Goal: Task Accomplishment & Management: Complete application form

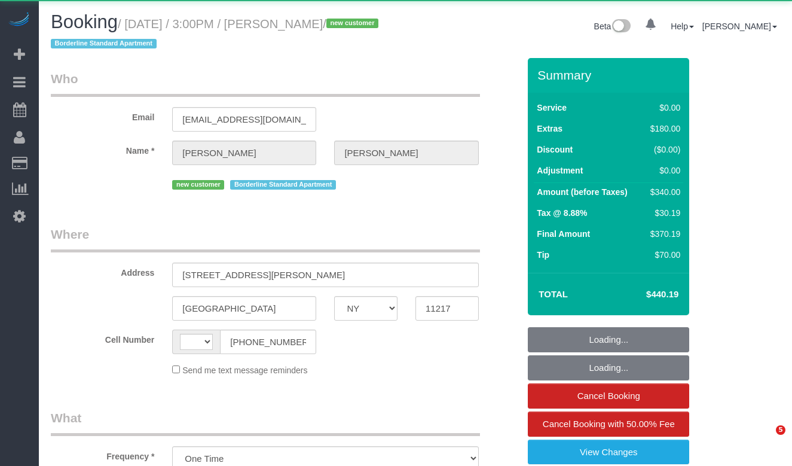
select select "NY"
select select "string:[GEOGRAPHIC_DATA]"
select select "spot1"
select select "number:89"
select select "number:79"
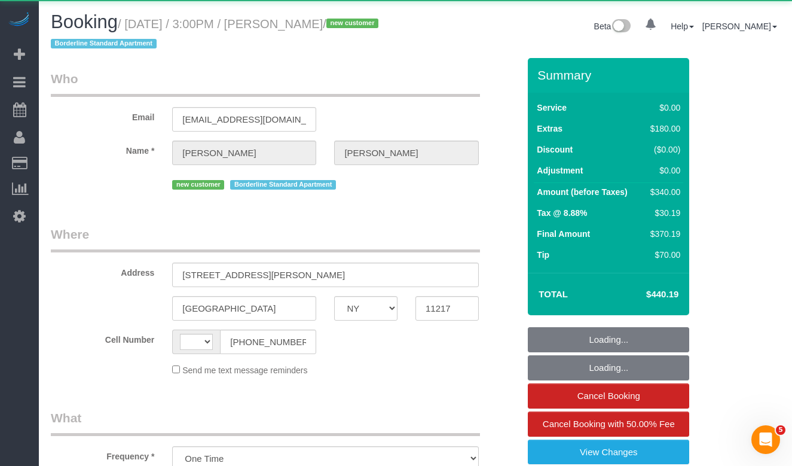
select select "number:15"
select select "number:6"
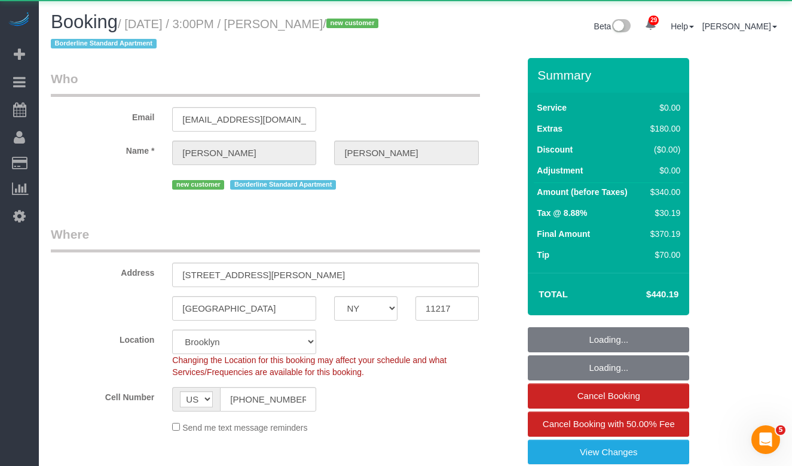
select select "object:983"
select select "string:stripe-pm_1S56cq4VGloSiKo7mTPCRTxw"
select select "1"
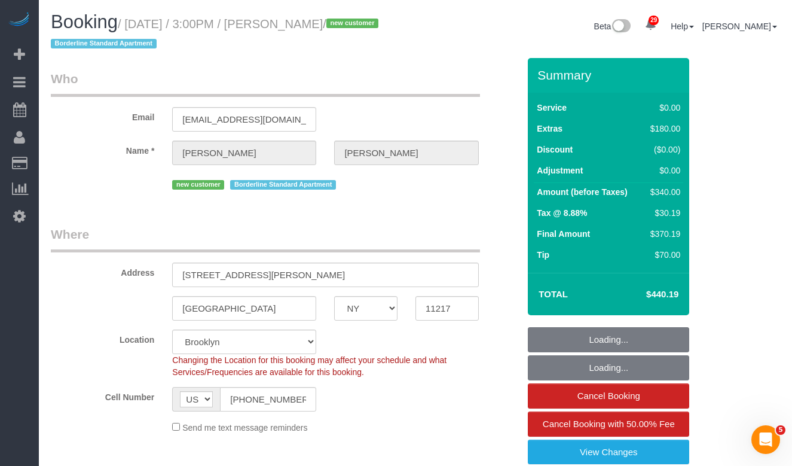
select select "1"
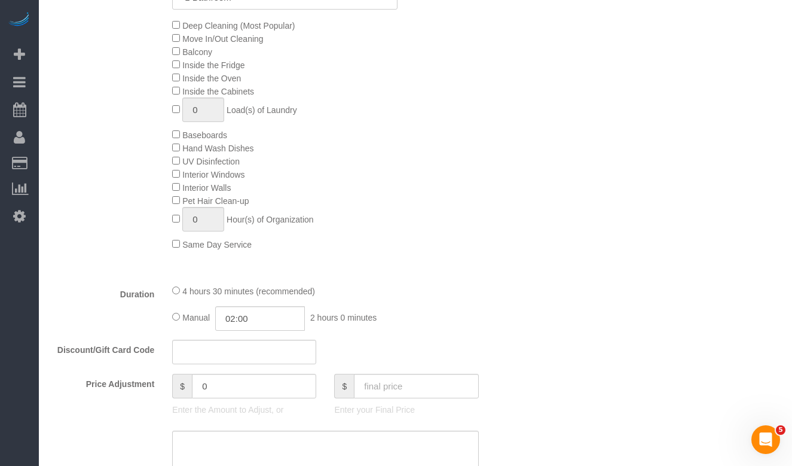
scroll to position [886, 0]
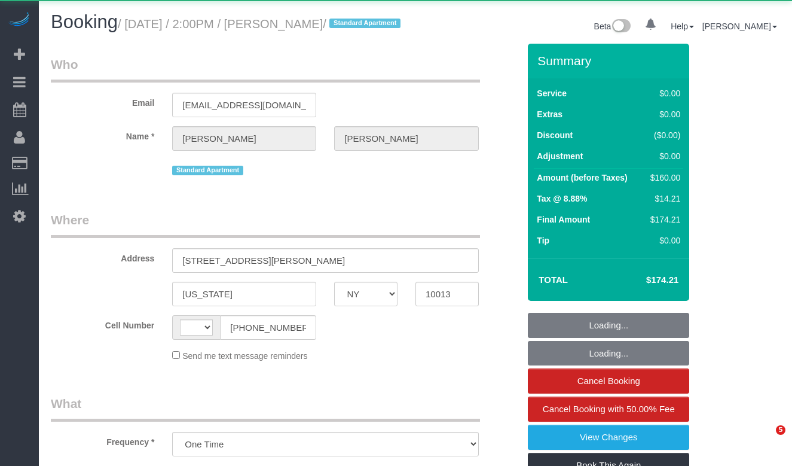
select select "NY"
select select "string:[GEOGRAPHIC_DATA]"
select select "number:89"
select select "number:90"
select select "number:15"
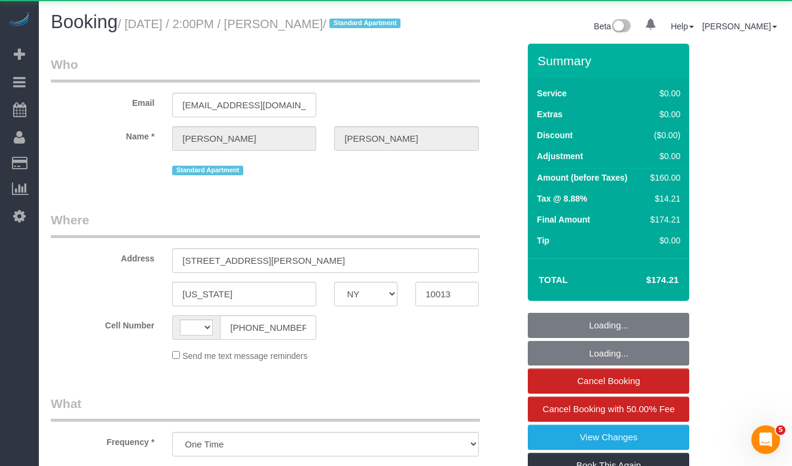
select select "number:5"
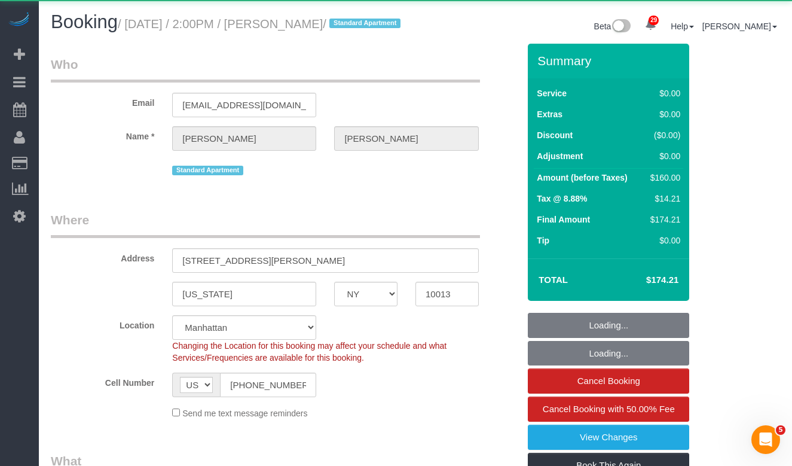
select select "object:970"
select select "string:stripe-pm_1SAHy94VGloSiKo70XQ5lTfe"
select select "1"
select select "spot1"
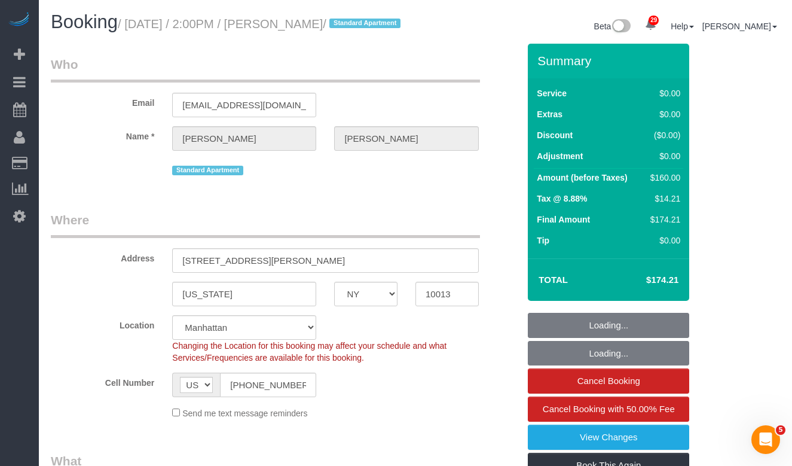
select select "1"
drag, startPoint x: 385, startPoint y: 23, endPoint x: 307, endPoint y: 26, distance: 77.8
click at [307, 26] on small "/ September 28, 2025 / 2:00PM / Emilia Slotnick / Standard Apartment" at bounding box center [261, 23] width 286 height 13
copy small "Emilia Slotnick"
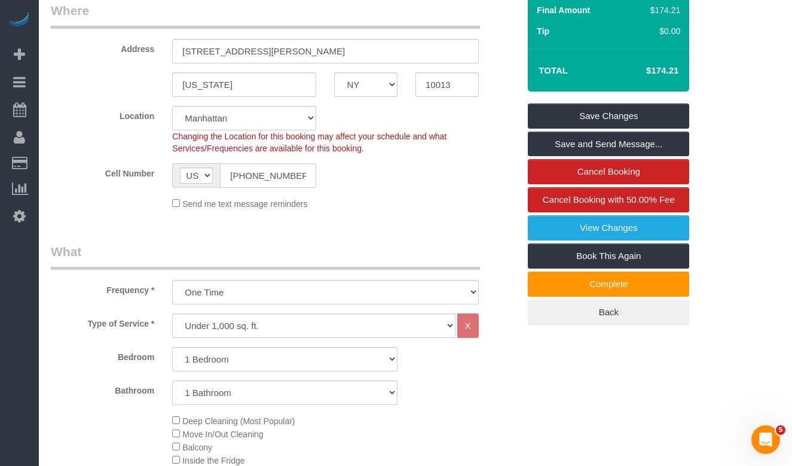
scroll to position [216, 0]
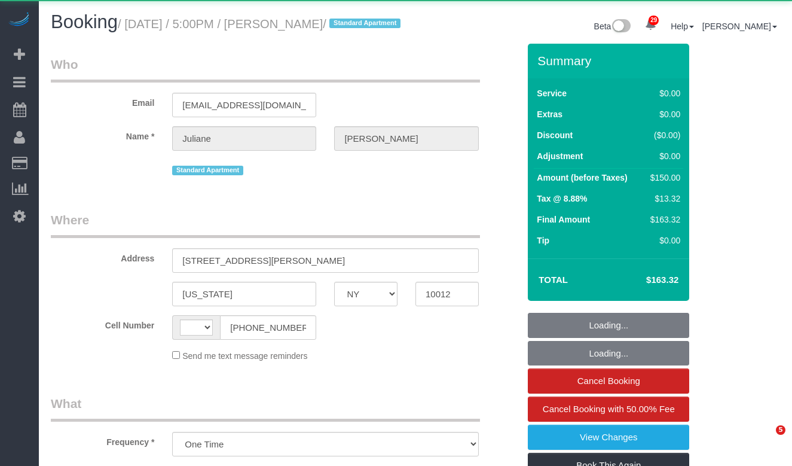
select select "NY"
select select "string:[GEOGRAPHIC_DATA]"
select select "string:stripe-pm_1NEwFG4VGloSiKo7u1xMbyul"
select select "number:89"
select select "number:90"
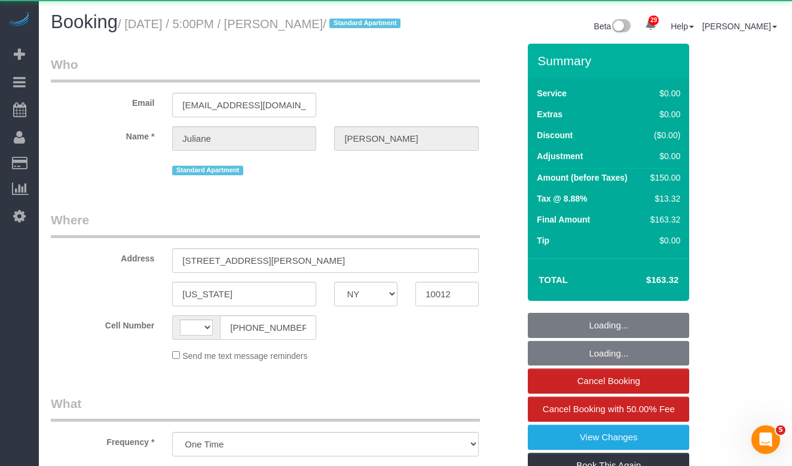
select select "number:15"
select select "number:6"
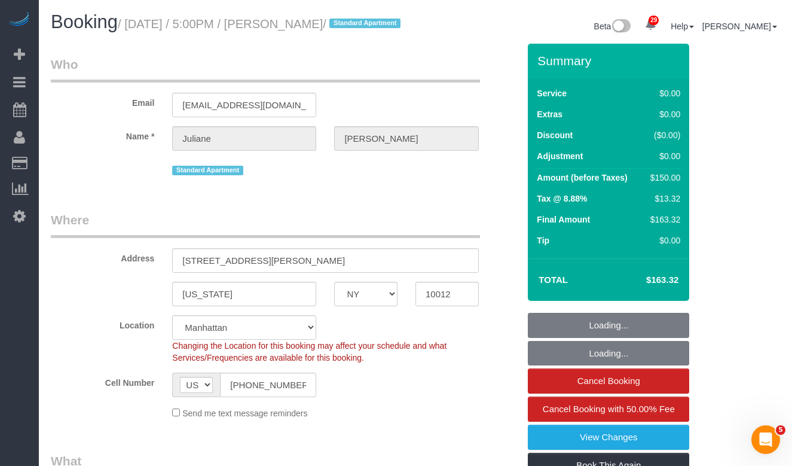
select select "object:1073"
select select "spot1"
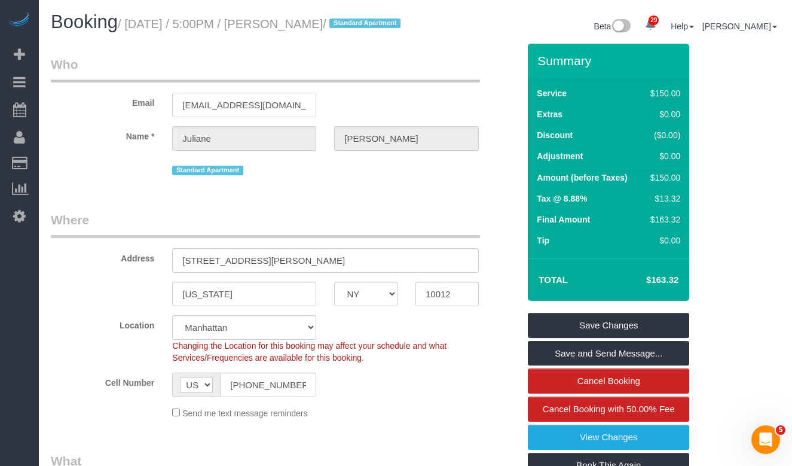
click at [233, 117] on input "[EMAIL_ADDRESS][DOMAIN_NAME]" at bounding box center [244, 105] width 144 height 25
click at [233, 117] on input "julianebjones@gmail.com" at bounding box center [244, 105] width 144 height 25
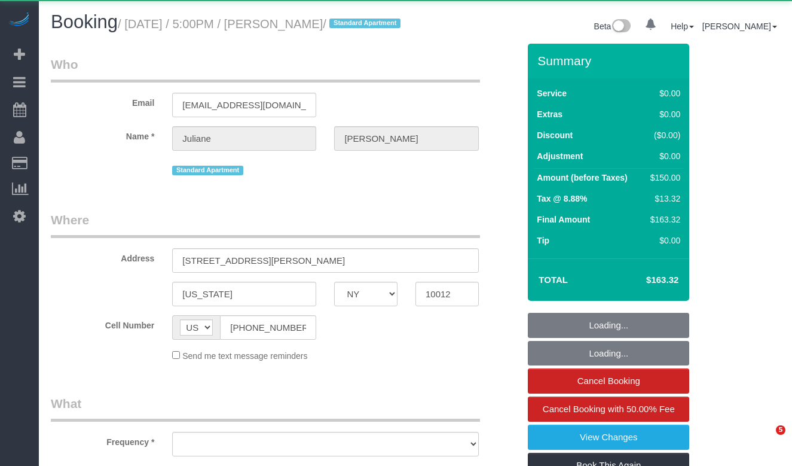
select select "NY"
select select "object:966"
select select "number:89"
select select "number:90"
select select "number:15"
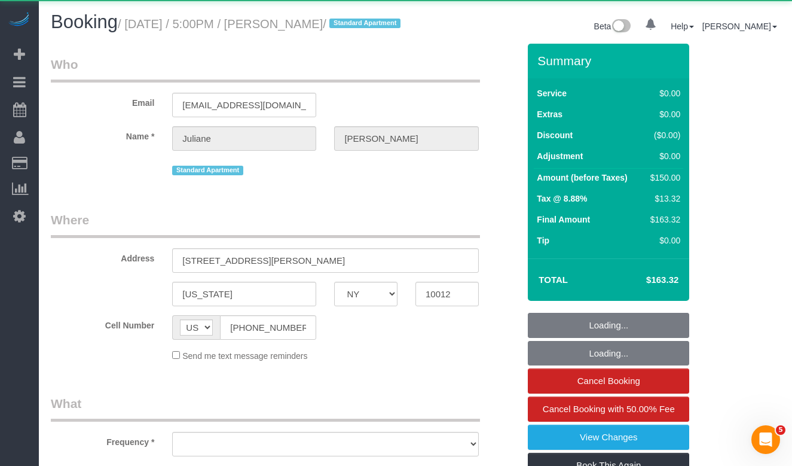
select select "number:6"
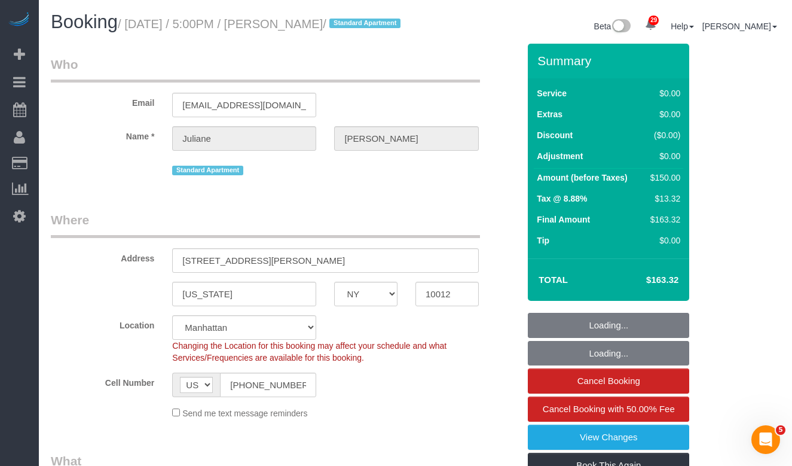
select select "object:1078"
select select "string:stripe-pm_1NEwFG4VGloSiKo7u1xMbyul"
select select "spot1"
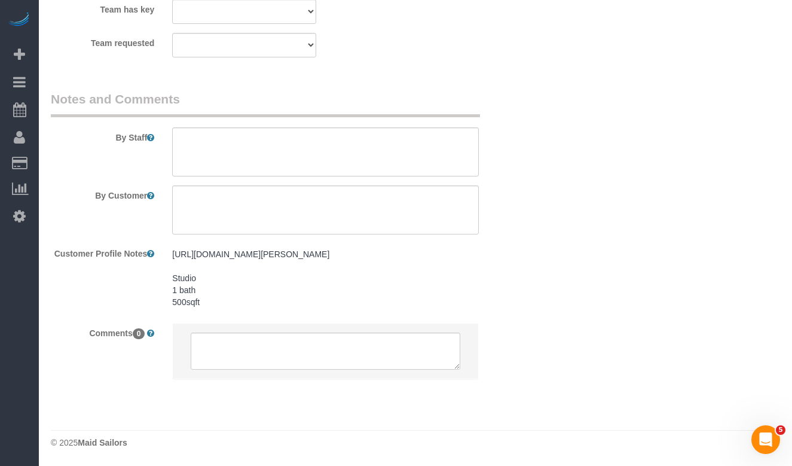
scroll to position [1693, 0]
drag, startPoint x: 313, startPoint y: 253, endPoint x: 166, endPoint y: 242, distance: 146.9
click at [167, 243] on div "https://www.realtor.com/realestateandhomes-detail/250-Mercer-St-Apt-C508_New-Yo…" at bounding box center [325, 278] width 324 height 71
copy pre "https://www.realtor.com/realestateandhomes-detail/250-Mercer-St-Apt-C508_New-Yo…"
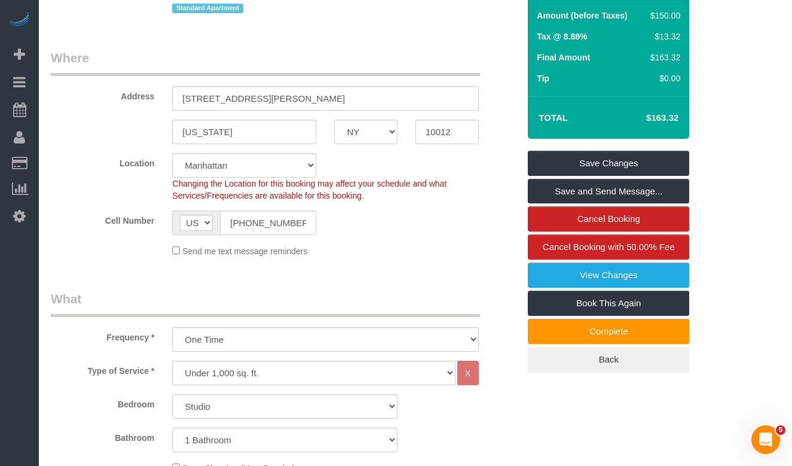
scroll to position [163, 0]
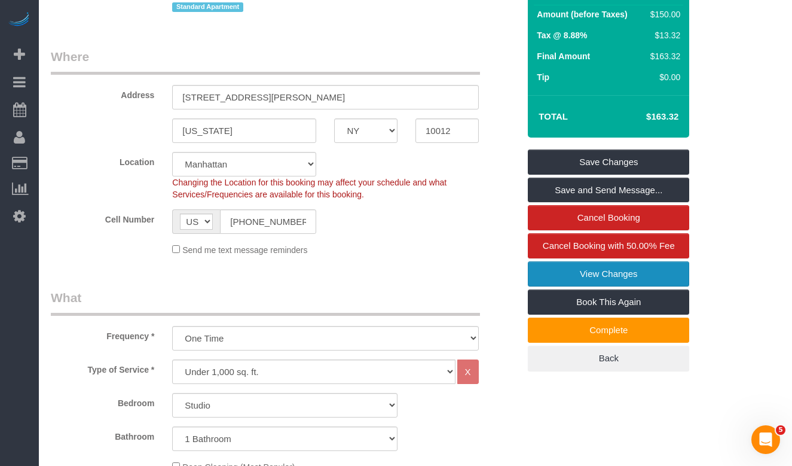
click at [576, 286] on link "View Changes" at bounding box center [608, 273] width 161 height 25
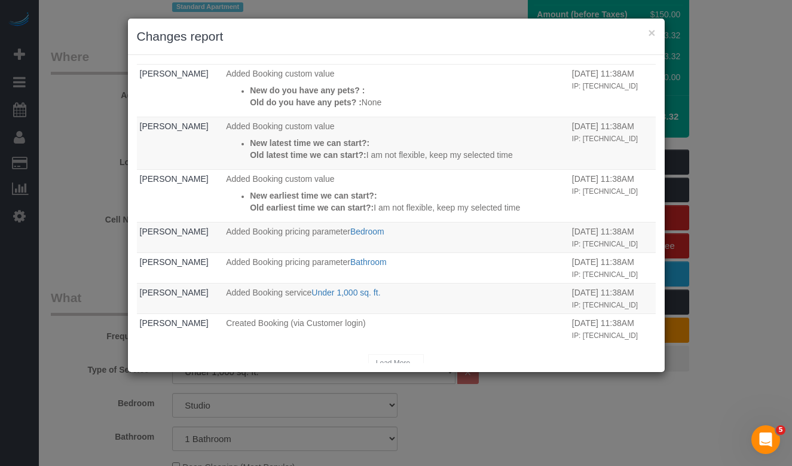
scroll to position [266, 0]
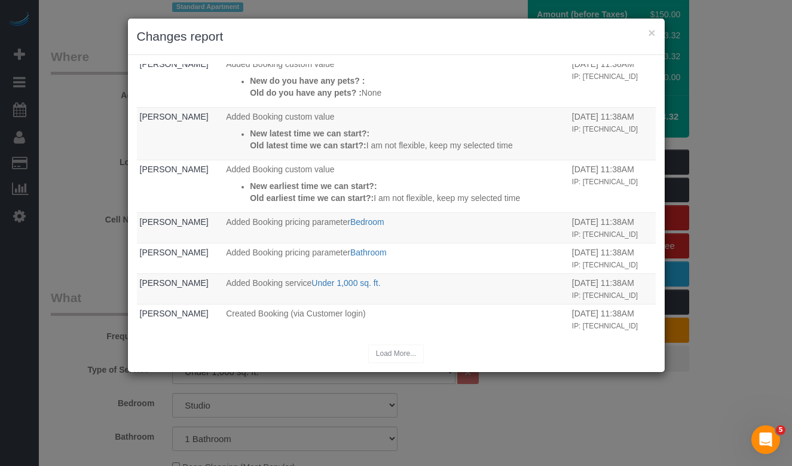
click at [383, 353] on div "Load More..." at bounding box center [396, 353] width 519 height 19
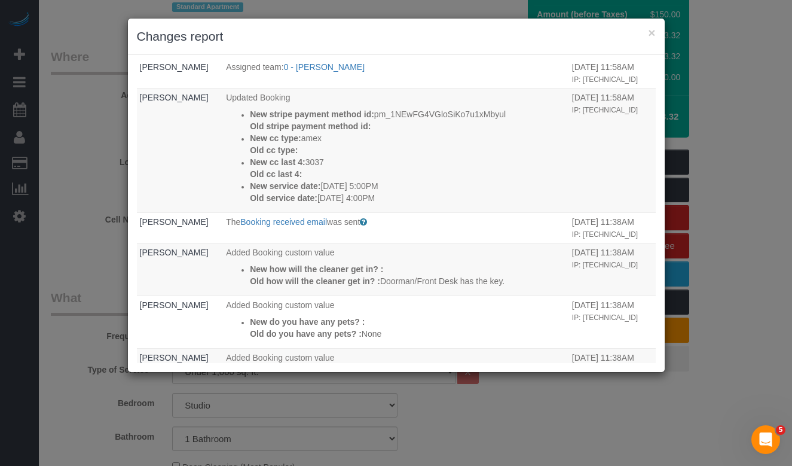
scroll to position [0, 0]
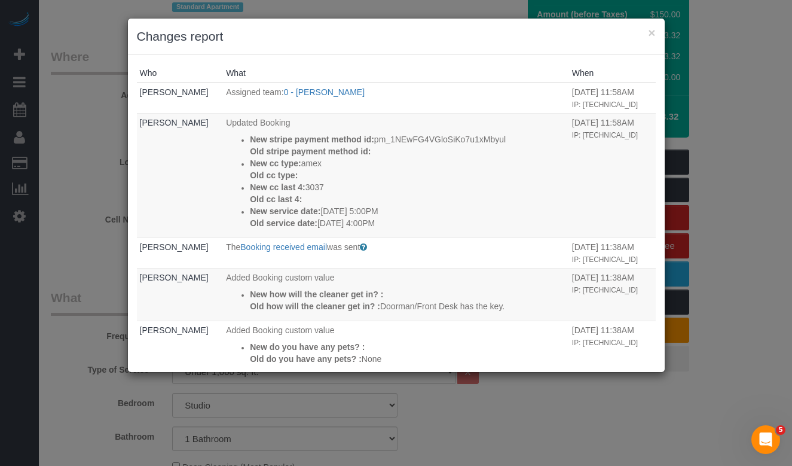
click at [90, 105] on div "× Changes report Who What When Irene Flores Assigned team: 0 - Inez Jackson 09/…" at bounding box center [396, 233] width 792 height 466
click at [655, 33] on div "× Changes report" at bounding box center [396, 37] width 537 height 36
click at [652, 34] on button "×" at bounding box center [651, 32] width 7 height 13
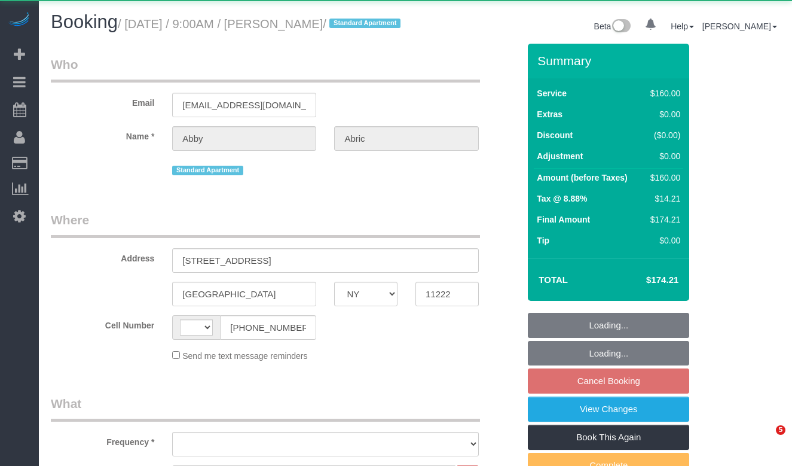
select select "NY"
select select "string:US"
select select "object:1035"
select select "spot2"
select select "number:57"
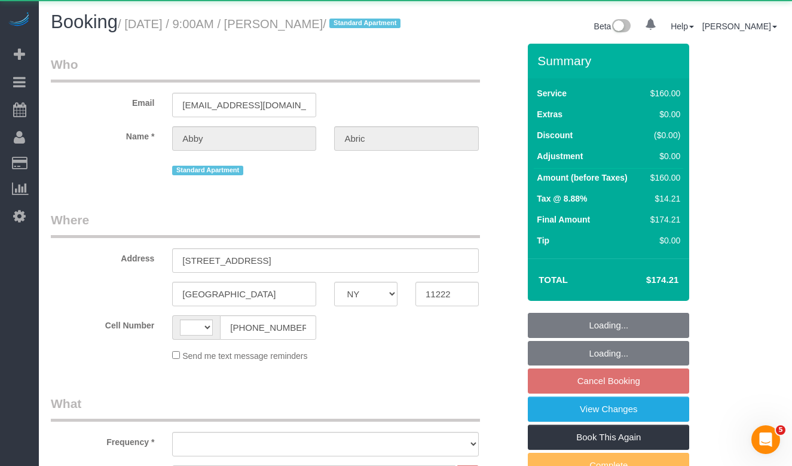
select select "number:72"
select select "number:15"
select select "number:5"
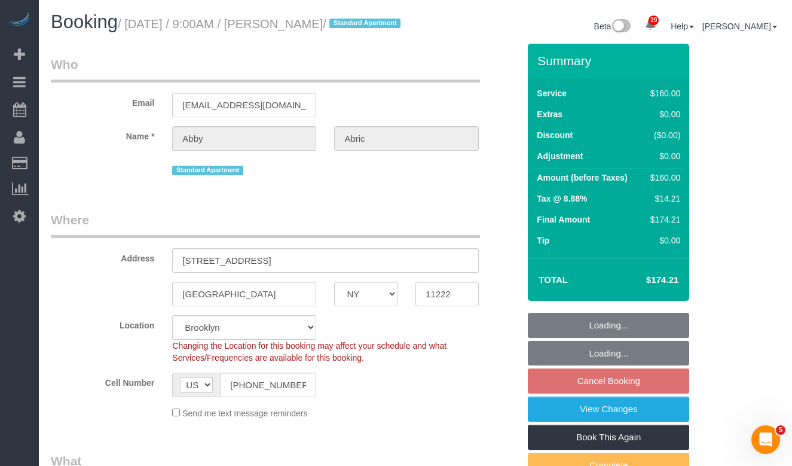
select select "object:1046"
select select "string:stripe-pm_1SCN2Z4VGloSiKo77nCsbrMo"
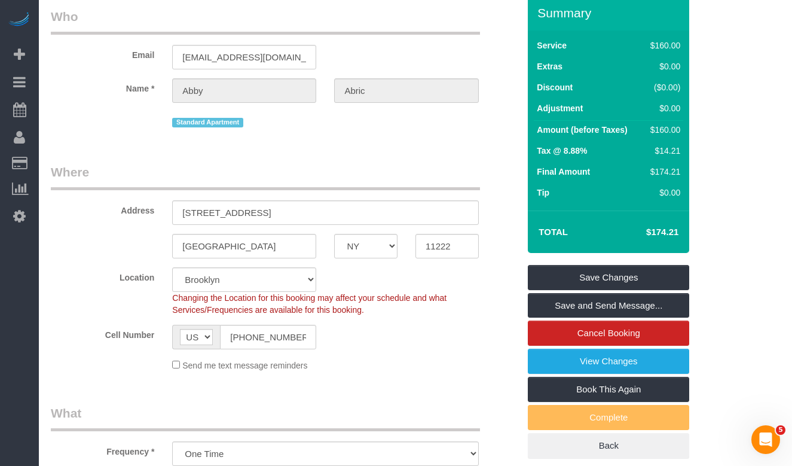
scroll to position [47, 0]
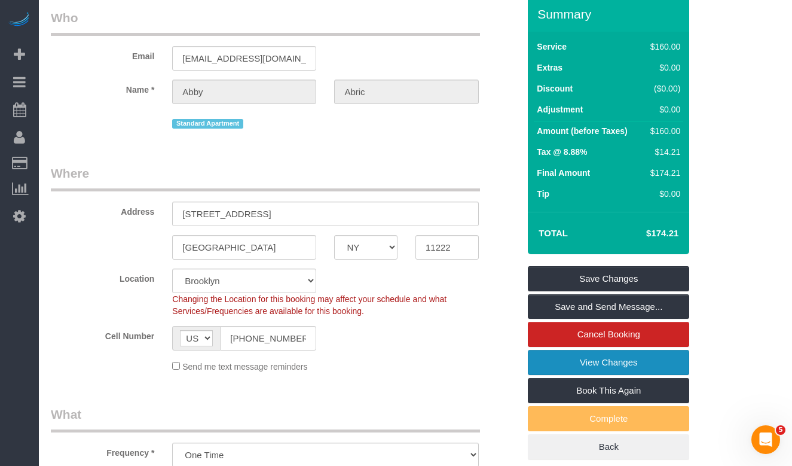
click at [557, 375] on link "View Changes" at bounding box center [608, 362] width 161 height 25
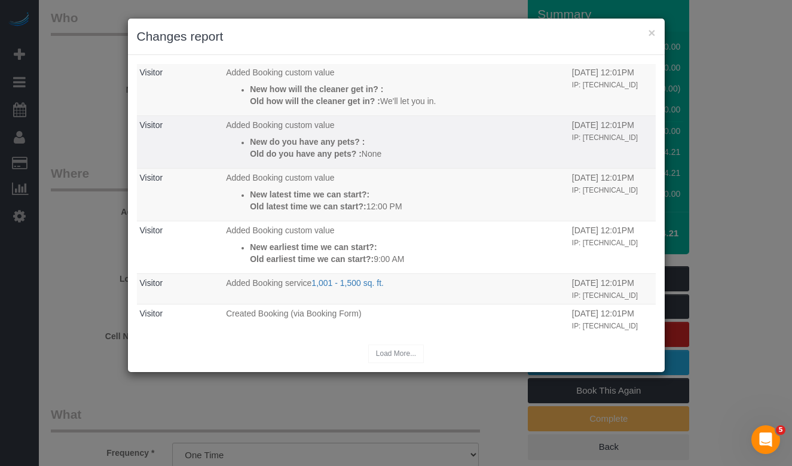
scroll to position [86, 0]
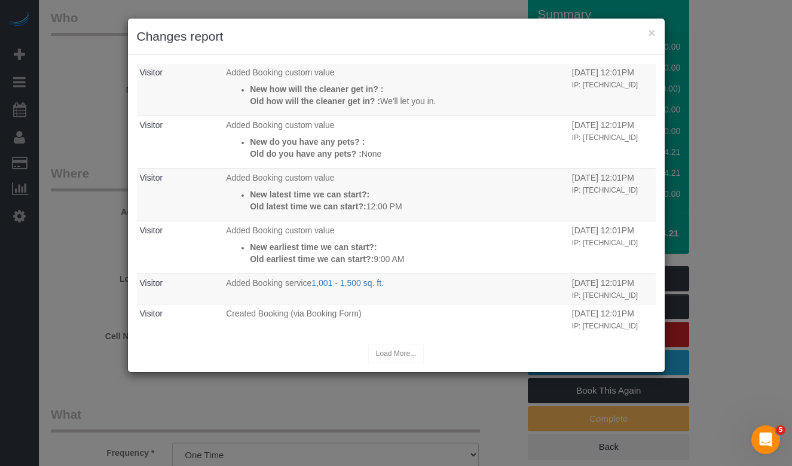
click at [393, 350] on div "Load More..." at bounding box center [396, 353] width 519 height 19
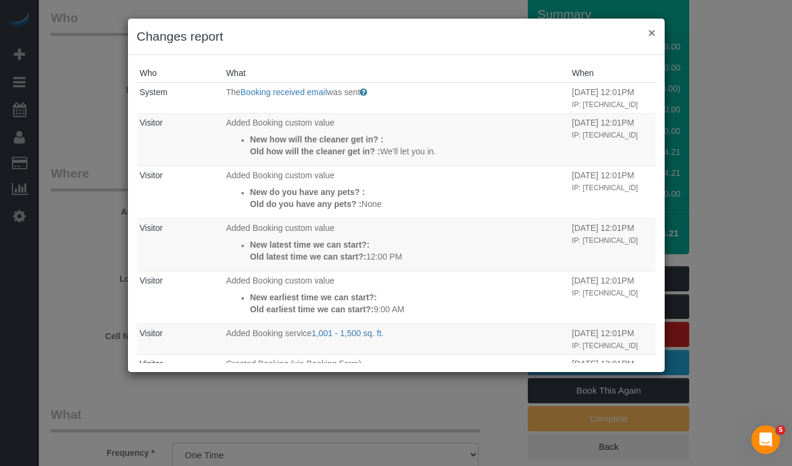
click at [645, 35] on h3 "Changes report" at bounding box center [396, 37] width 519 height 18
click at [649, 33] on button "×" at bounding box center [651, 32] width 7 height 13
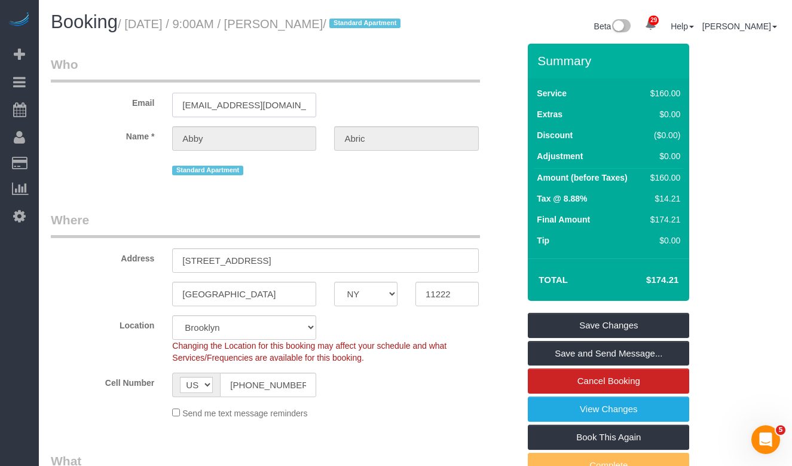
click at [227, 117] on input "abbyabric@gmail.com" at bounding box center [244, 105] width 144 height 25
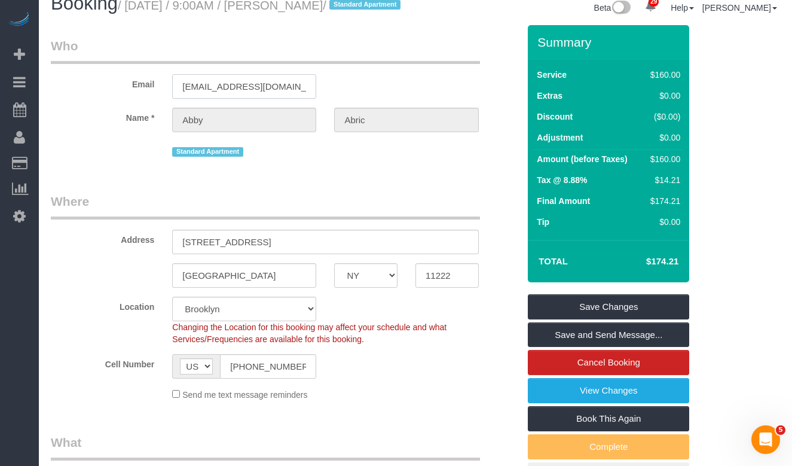
scroll to position [21, 0]
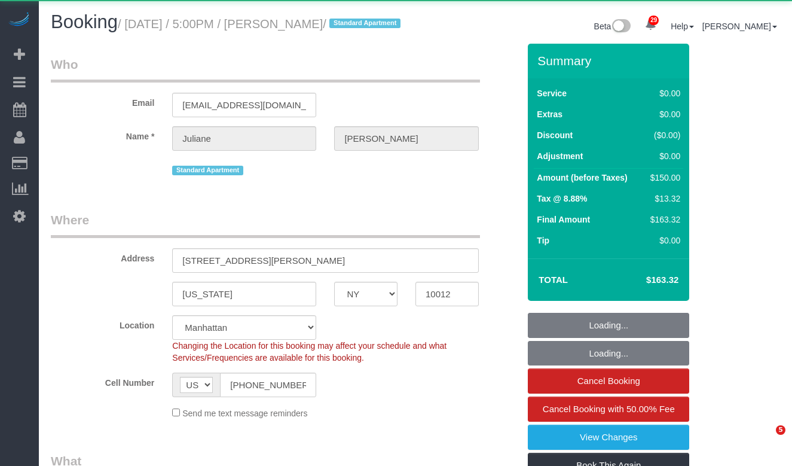
select select "NY"
select select "number:89"
select select "number:90"
select select "number:15"
select select "number:6"
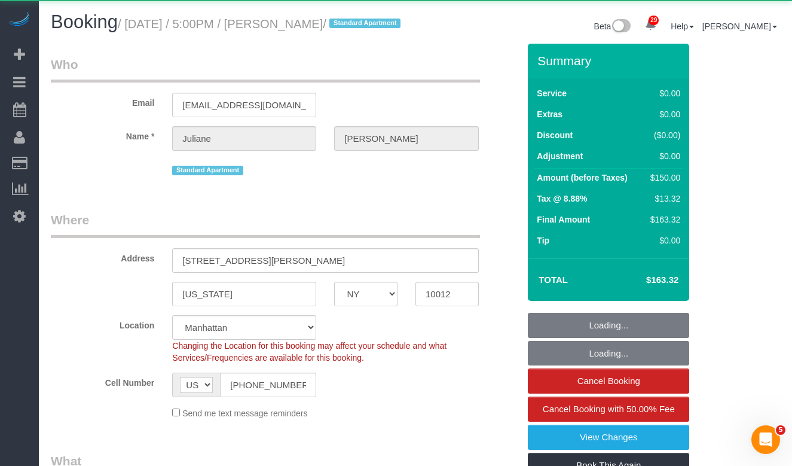
select select "object:1078"
select select "string:stripe-pm_1NEwFG4VGloSiKo7u1xMbyul"
select select "spot1"
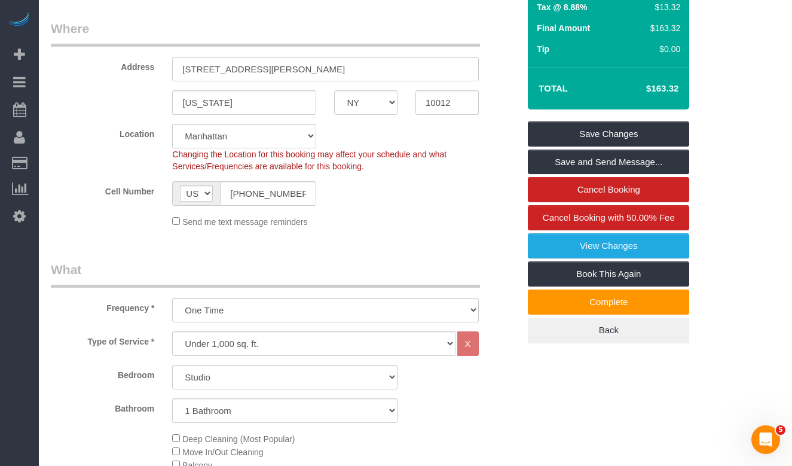
scroll to position [245, 0]
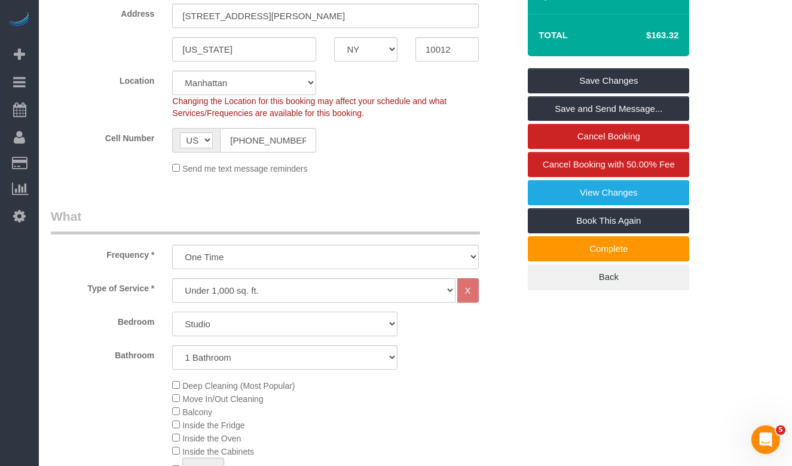
click at [231, 336] on select "Studio 1 Bedroom 2 Bedrooms 3 Bedrooms" at bounding box center [284, 324] width 225 height 25
select select "1"
click at [172, 326] on select "Studio 1 Bedroom 2 Bedrooms 3 Bedrooms" at bounding box center [284, 324] width 225 height 25
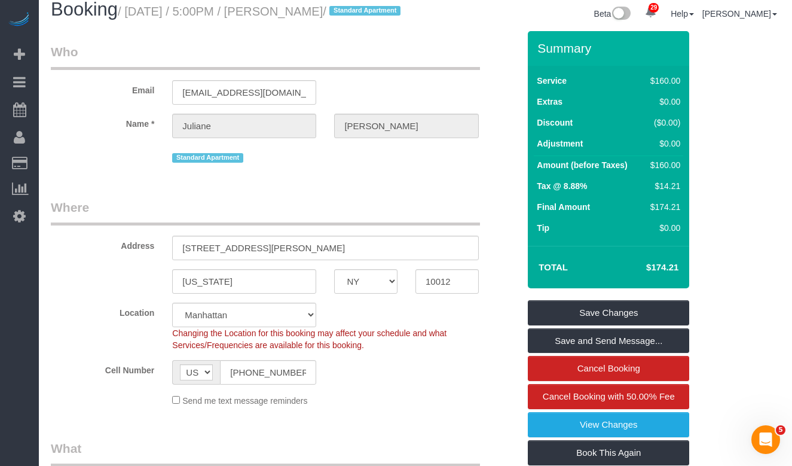
scroll to position [0, 0]
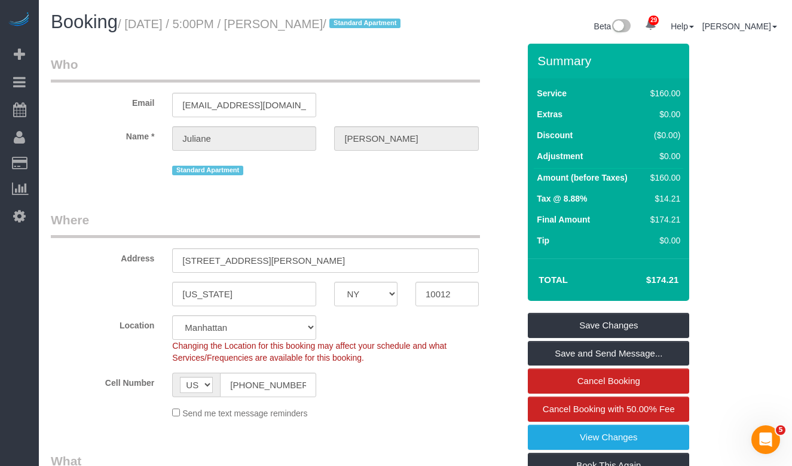
click at [662, 285] on h4 "$174.21" at bounding box center [645, 280] width 68 height 10
copy div "$174.21 Save Changes Save and Send Message... Cancel Booking Cancel Booking wit…"
click at [664, 285] on h4 "$174.21" at bounding box center [645, 280] width 68 height 10
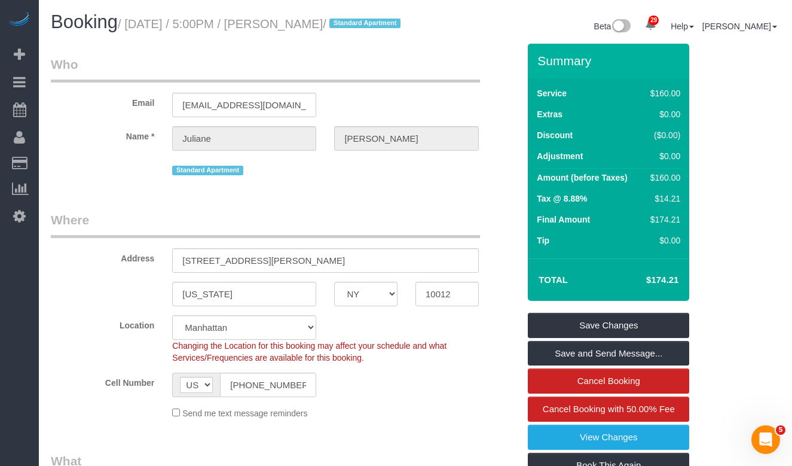
click at [664, 285] on h4 "$174.21" at bounding box center [645, 280] width 68 height 10
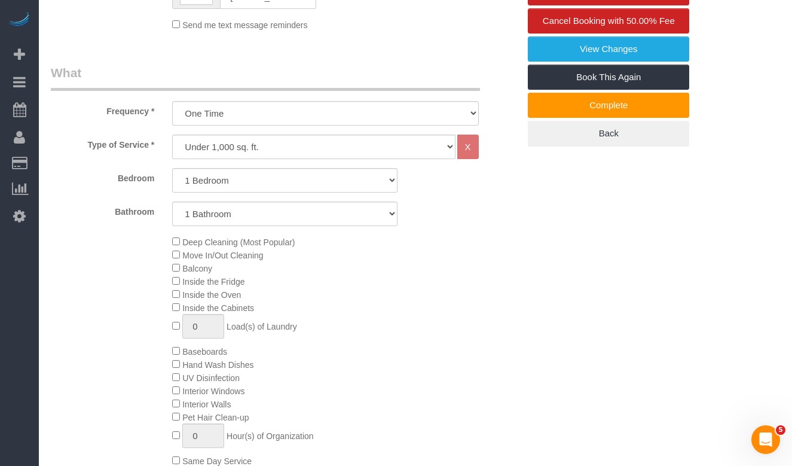
scroll to position [411, 0]
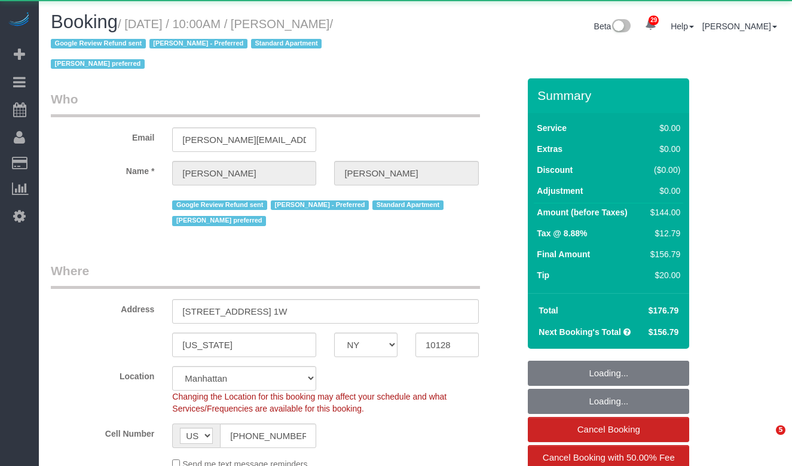
select select "NY"
select select "object:1116"
select select "1"
select select "number:57"
select select "number:70"
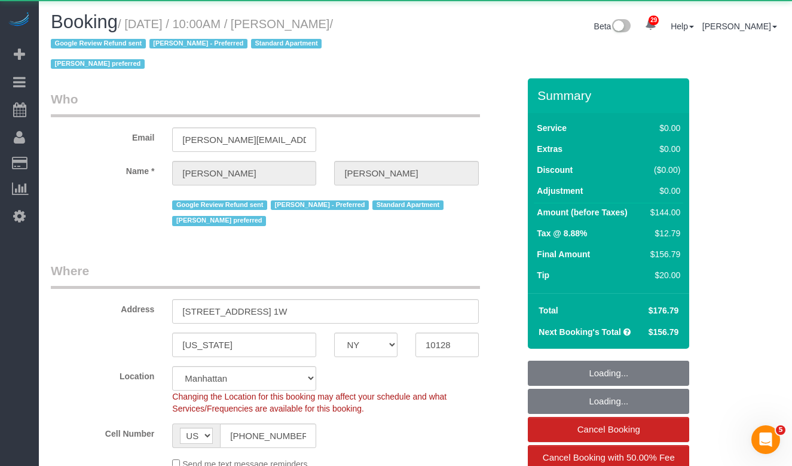
select select "number:15"
select select "number:5"
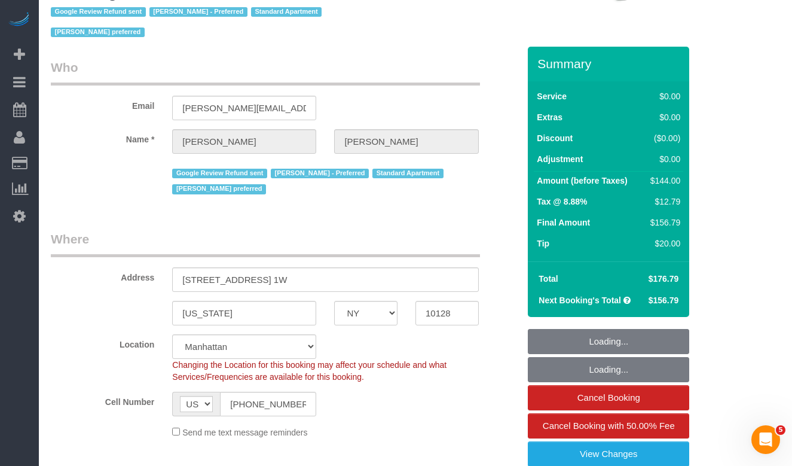
select select "string:stripe-pm_1Q692k4VGloSiKo7kvhJeVSG"
select select "spot1"
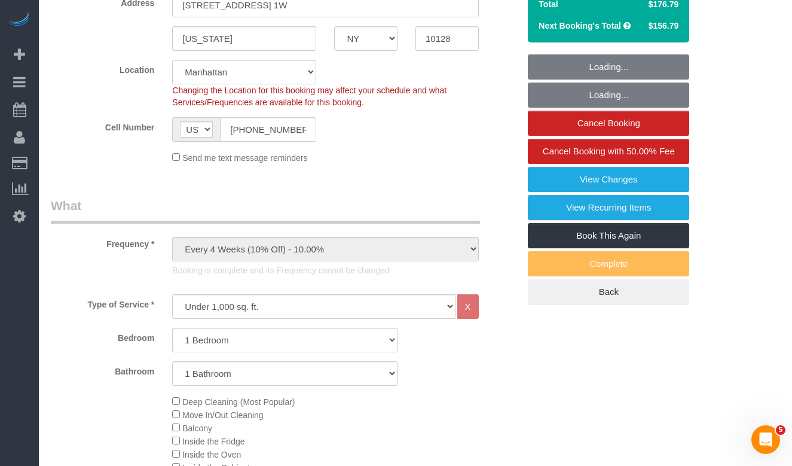
scroll to position [307, 0]
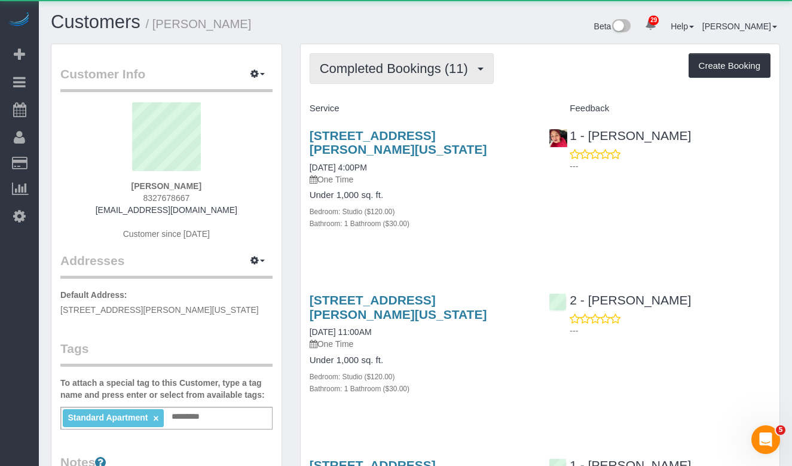
click at [431, 65] on span "Completed Bookings (11)" at bounding box center [397, 68] width 154 height 15
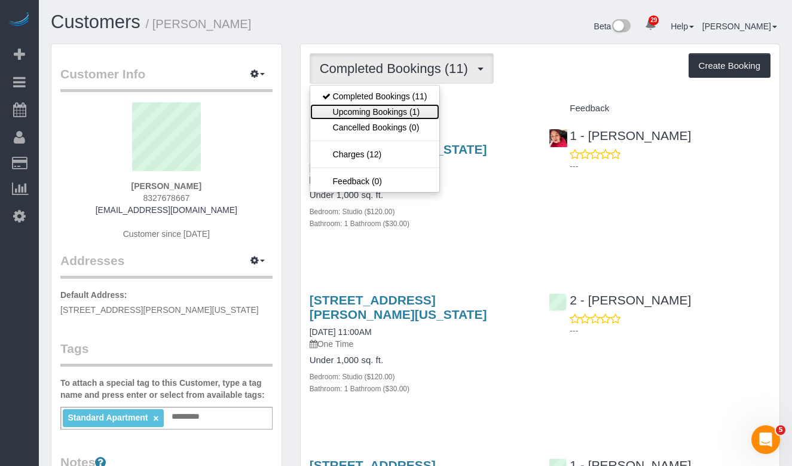
click at [410, 112] on link "Upcoming Bookings (1)" at bounding box center [374, 112] width 129 height 16
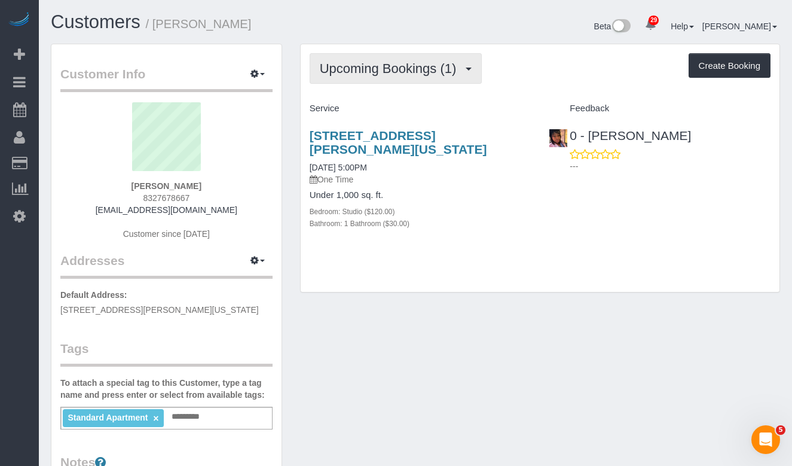
click at [388, 66] on span "Upcoming Bookings (1)" at bounding box center [391, 68] width 143 height 15
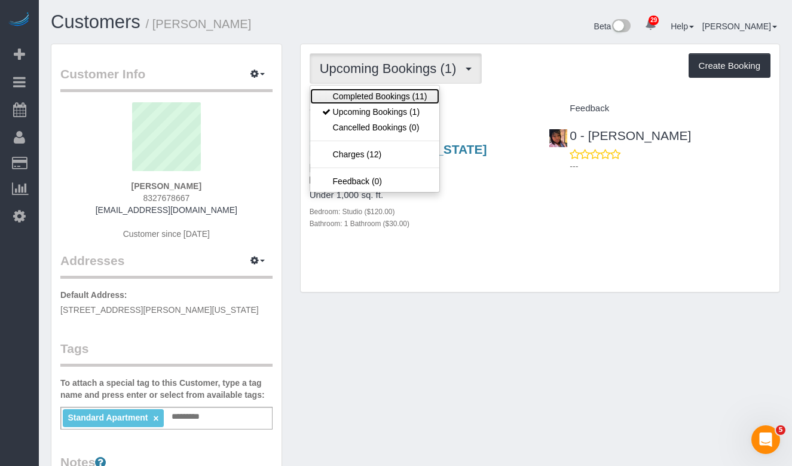
click at [372, 96] on link "Completed Bookings (11)" at bounding box center [374, 97] width 129 height 16
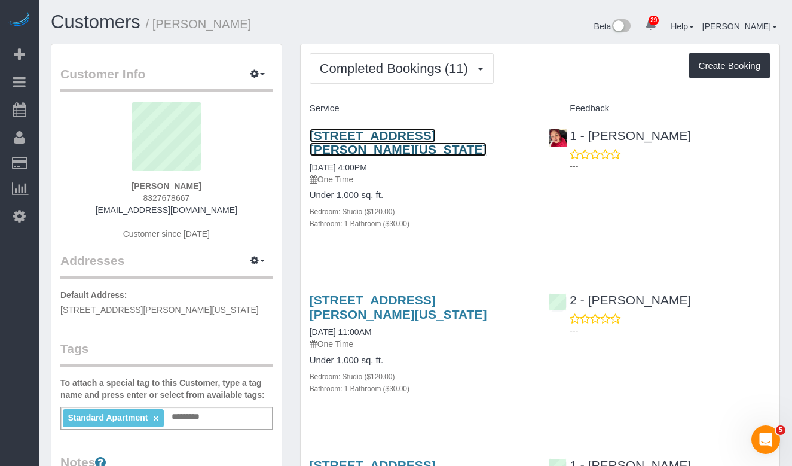
click at [372, 145] on link "[STREET_ADDRESS][PERSON_NAME][US_STATE]" at bounding box center [399, 143] width 178 height 28
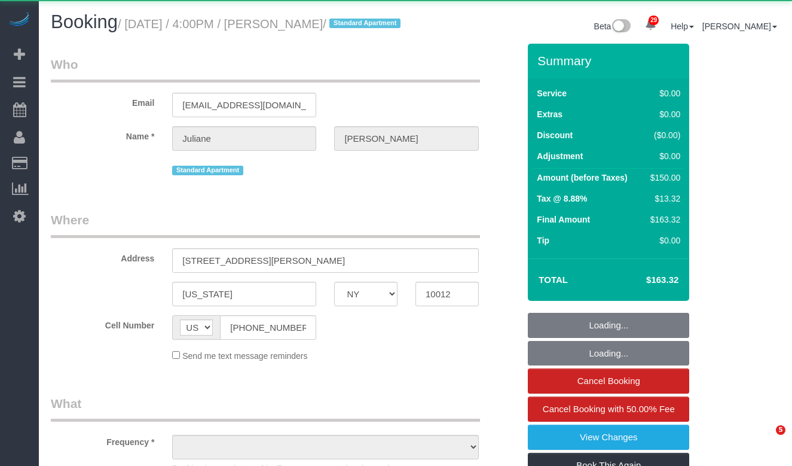
select select "NY"
select select "object:749"
select select "number:64"
select select "number:78"
select select "number:15"
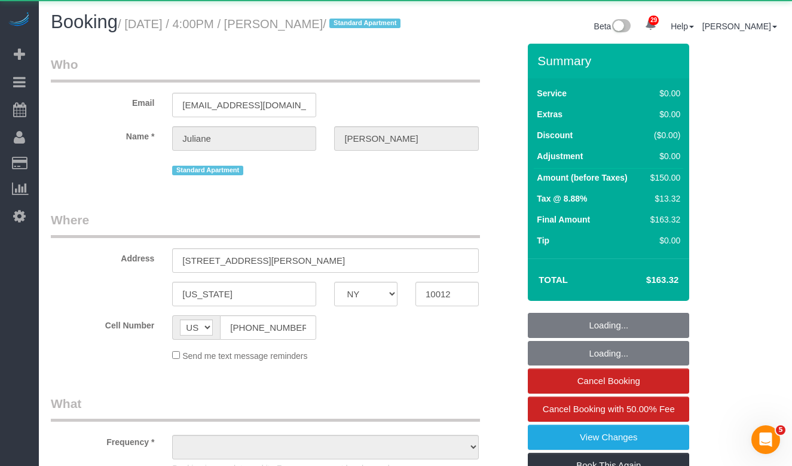
select select "number:6"
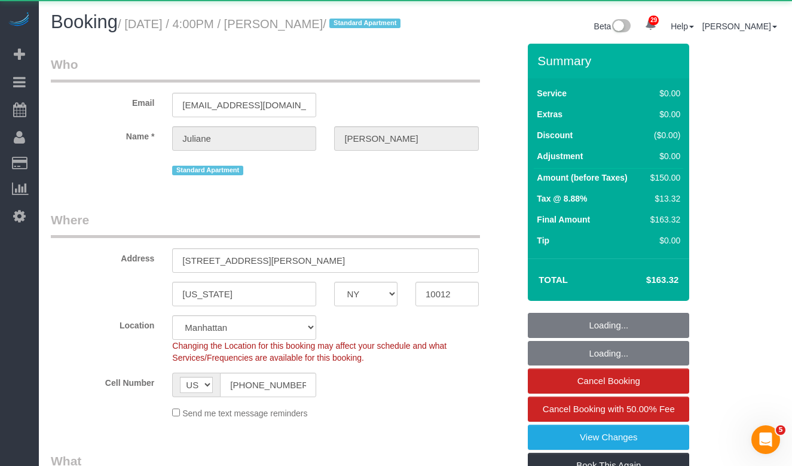
select select "object:1085"
select select "string:stripe-pm_1NEwFG4VGloSiKo7u1xMbyul"
select select "spot1"
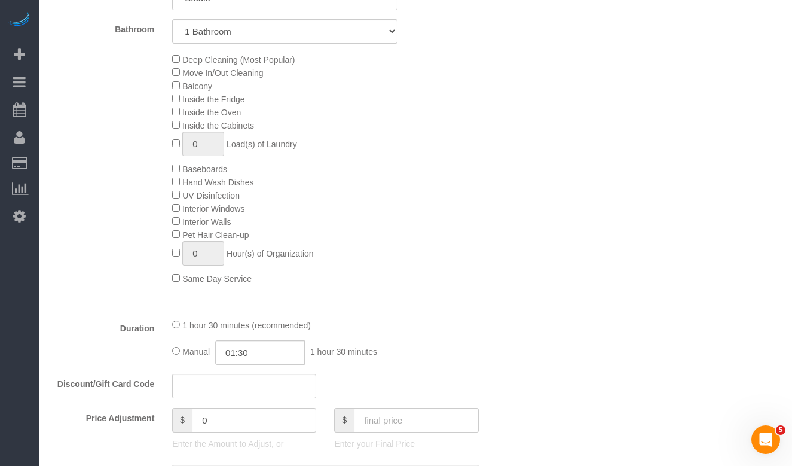
scroll to position [466, 0]
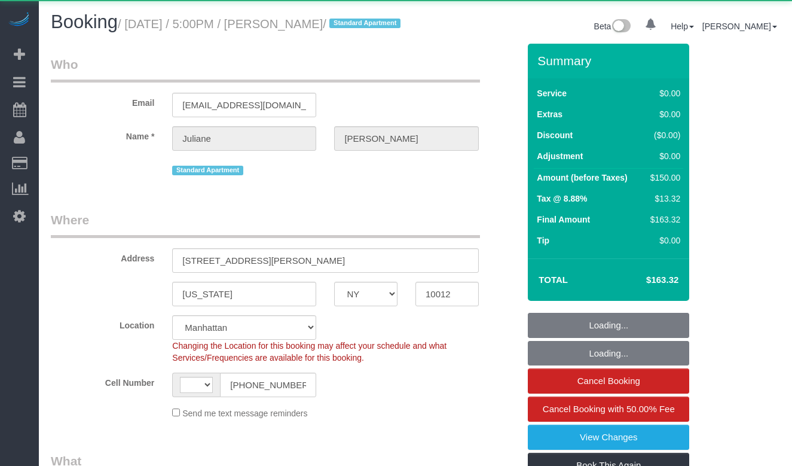
select select "NY"
select select "object:970"
select select "string:[GEOGRAPHIC_DATA]"
select select "string:stripe-pm_1NEwFG4VGloSiKo7u1xMbyul"
select select "spot1"
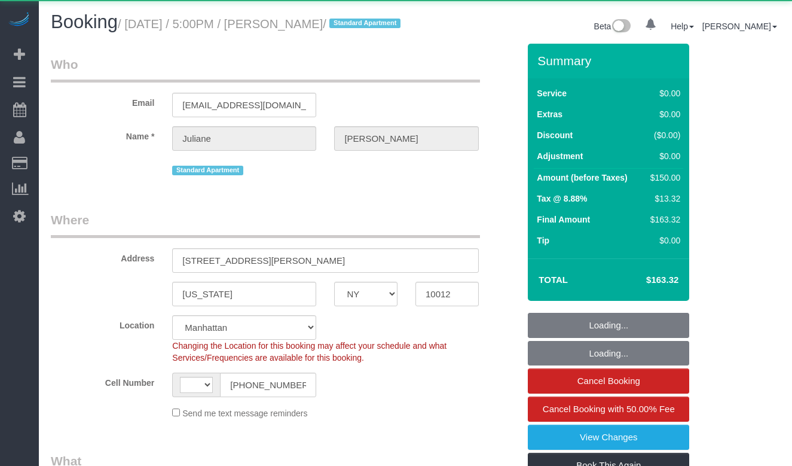
select select "number:89"
select select "number:90"
select select "number:15"
select select "number:6"
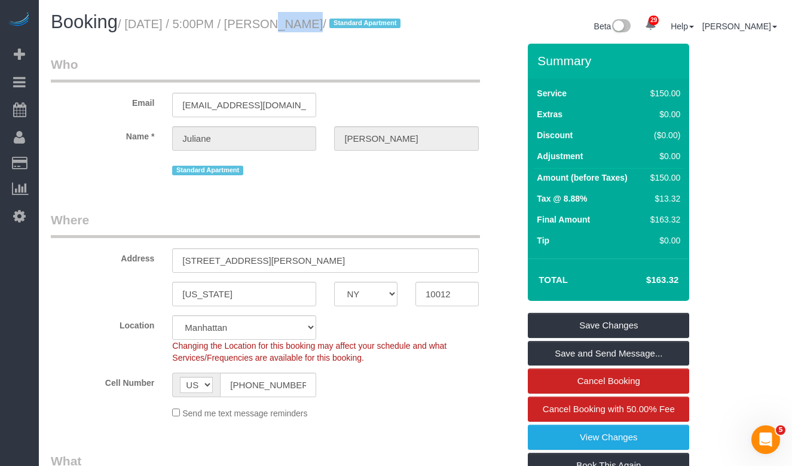
drag, startPoint x: 257, startPoint y: 27, endPoint x: 297, endPoint y: 25, distance: 40.1
click at [297, 25] on small "/ [DATE] / 5:00PM / [PERSON_NAME] / Standard Apartment" at bounding box center [261, 23] width 286 height 13
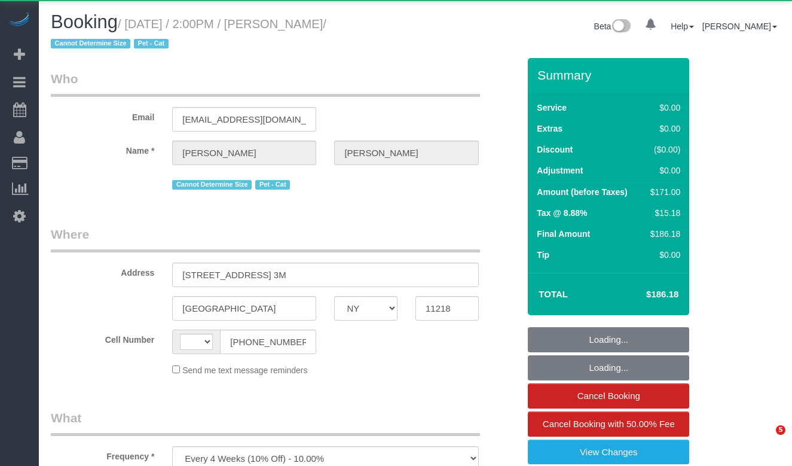
select select "NY"
select select "2"
select select "object:1081"
select select "string:[GEOGRAPHIC_DATA]"
select select "number:89"
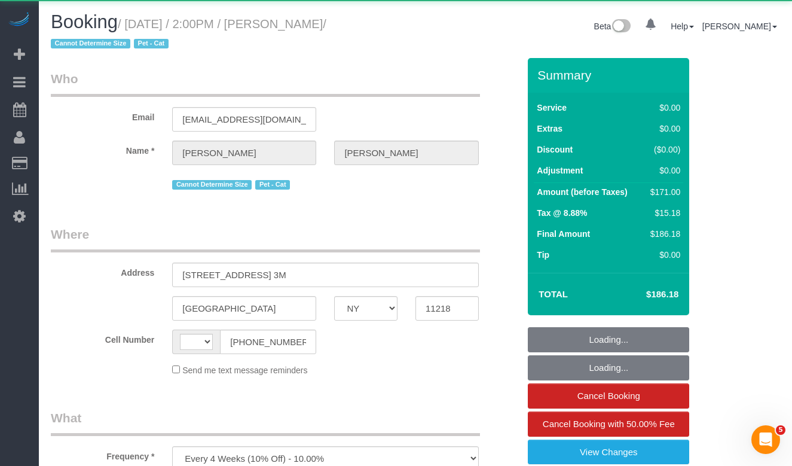
select select "number:74"
select select "number:14"
select select "number:5"
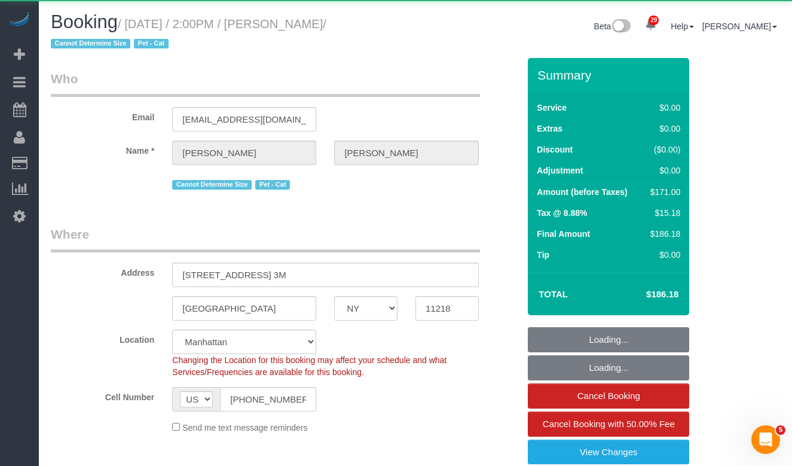
drag, startPoint x: 357, startPoint y: 22, endPoint x: 395, endPoint y: 26, distance: 37.9
click at [326, 22] on small "/ [DATE] / 2:00PM / [PERSON_NAME] / Cannot Determine Size Pet - Cat" at bounding box center [189, 33] width 276 height 33
select select "string:stripe-pm_1PRwmH4VGloSiKo7rY6OIu6o"
select select "2"
select select "spot1"
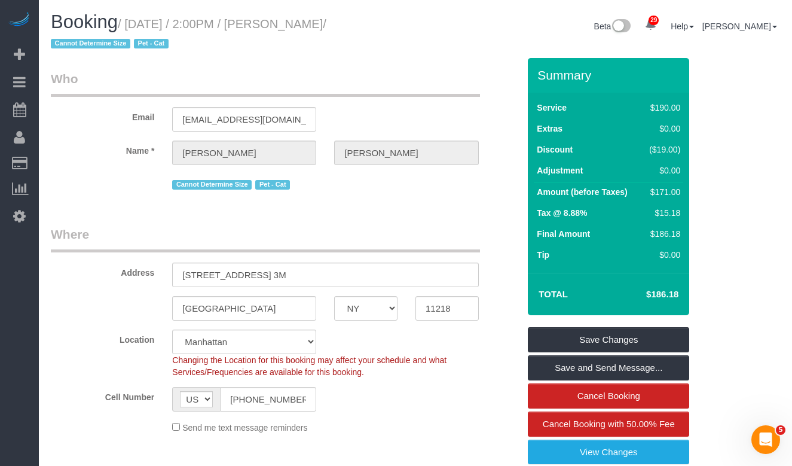
drag, startPoint x: 380, startPoint y: 20, endPoint x: 311, endPoint y: 26, distance: 69.7
click at [311, 26] on small "/ [DATE] / 2:00PM / [PERSON_NAME] / Cannot Determine Size Pet - Cat" at bounding box center [189, 33] width 276 height 33
copy small "[PERSON_NAME]"
drag, startPoint x: 325, startPoint y: 24, endPoint x: 385, endPoint y: 27, distance: 59.9
click at [326, 24] on small "/ [DATE] / 2:00PM / [PERSON_NAME] / Cannot Determine Size Pet - Cat" at bounding box center [189, 33] width 276 height 33
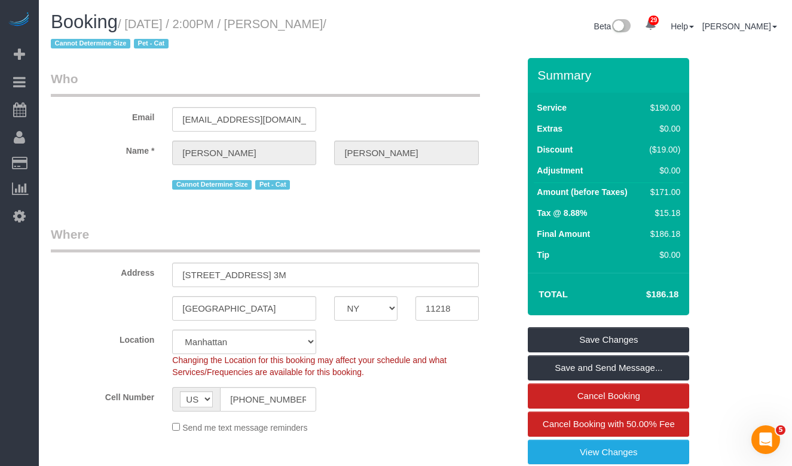
drag, startPoint x: 383, startPoint y: 27, endPoint x: 590, endPoint y: 158, distance: 244.9
click at [137, 25] on small "/ [DATE] / 2:00PM / [PERSON_NAME] / Cannot Determine Size Pet - Cat" at bounding box center [189, 33] width 276 height 33
copy small "[DATE] / 2:00PM / [PERSON_NAME]"
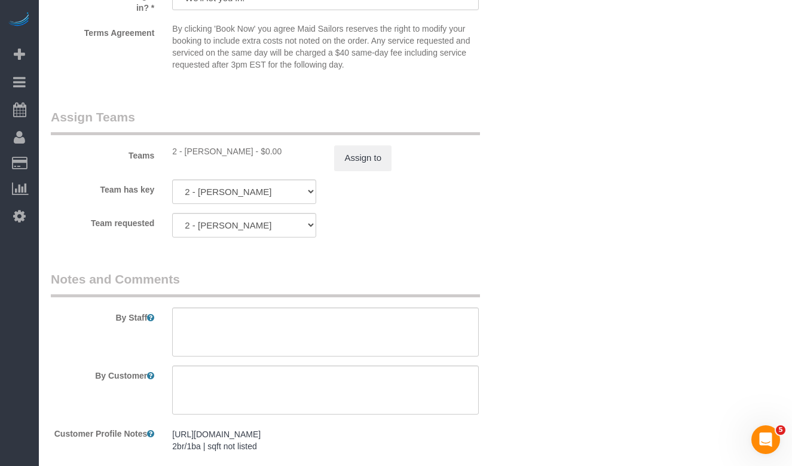
scroll to position [1587, 0]
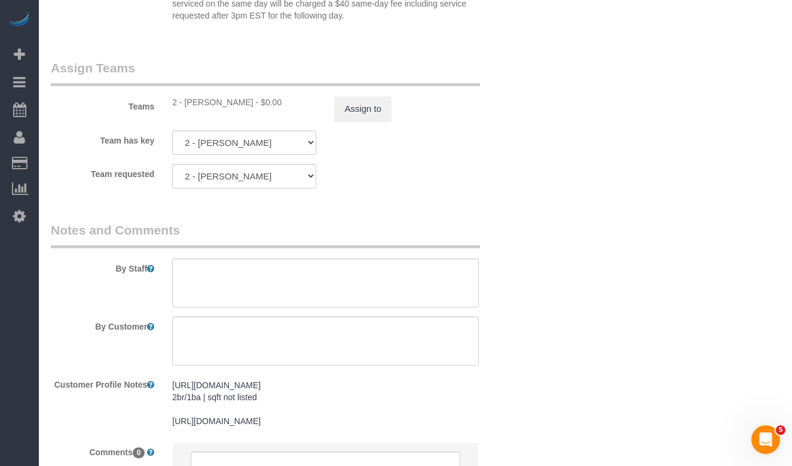
drag, startPoint x: 249, startPoint y: 100, endPoint x: 187, endPoint y: 101, distance: 62.2
click at [187, 101] on div "2 - [PERSON_NAME] - $0.00" at bounding box center [244, 102] width 144 height 12
copy div "[PERSON_NAME]"
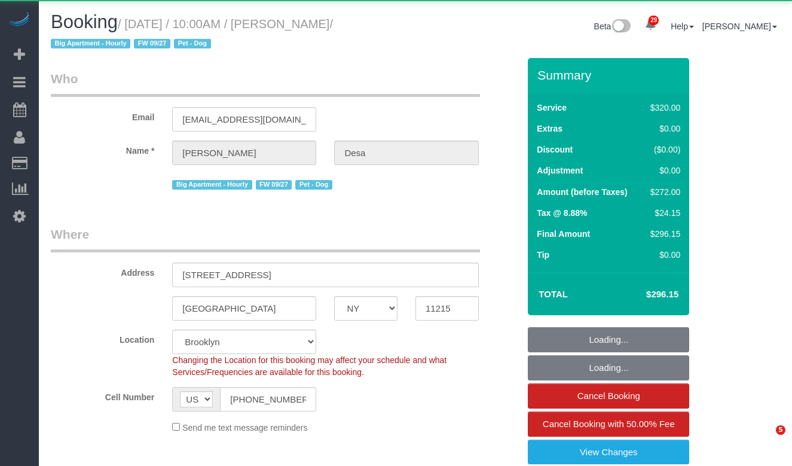
select select "NY"
select select "240"
select select "number:56"
select select "number:74"
select select "number:13"
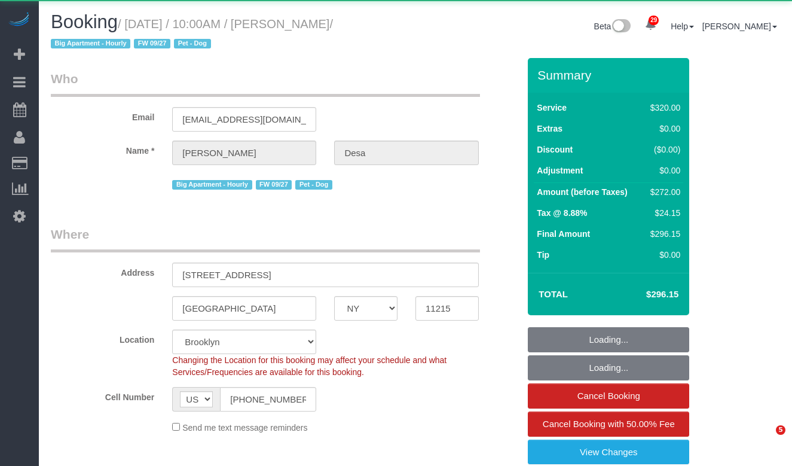
select select "number:5"
select select "object:1450"
select select "string:stripe-pm_1Qsr1j4VGloSiKo7w2MwV4dS"
select select "spot1"
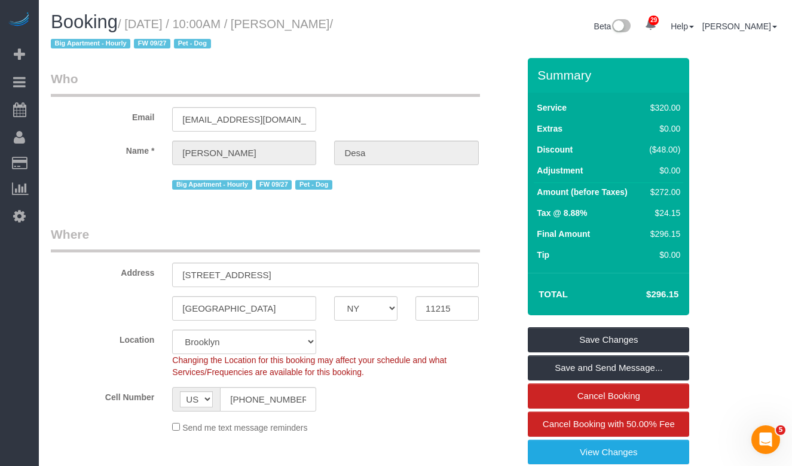
click at [285, 30] on small "/ [DATE] / 10:00AM / [PERSON_NAME] / Big Apartment - Hourly FW 09/27 Pet - Dog" at bounding box center [192, 33] width 282 height 33
drag, startPoint x: 392, startPoint y: 26, endPoint x: 133, endPoint y: 26, distance: 258.9
click at [133, 26] on small "/ [DATE] / 10:00AM / [PERSON_NAME] / Big Apartment - Hourly FW 09/27 Pet - Dog" at bounding box center [192, 33] width 282 height 33
copy small "[DATE] / 10:00AM / [PERSON_NAME]"
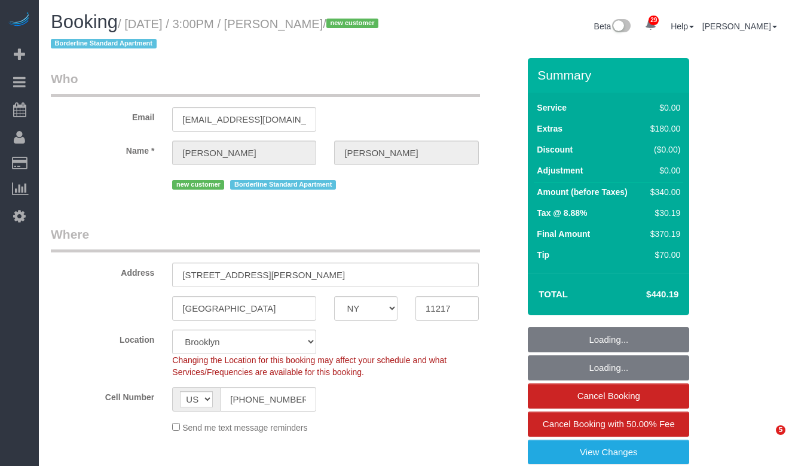
select select "NY"
select select "1"
select select "spot1"
select select "number:89"
select select "number:79"
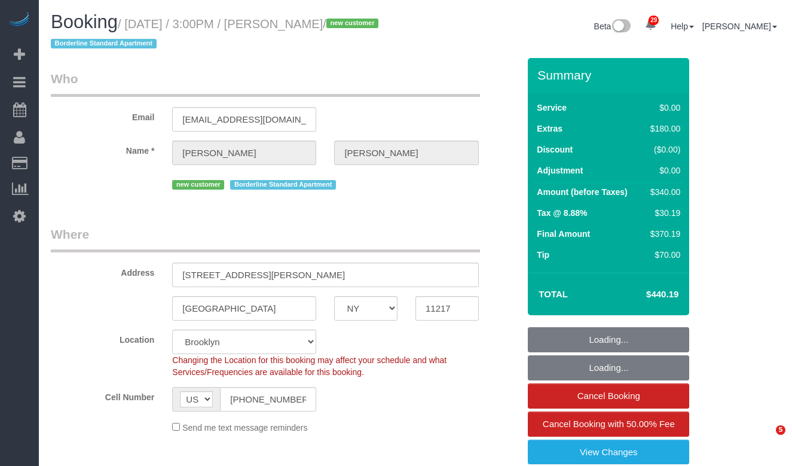
select select "number:15"
select select "number:6"
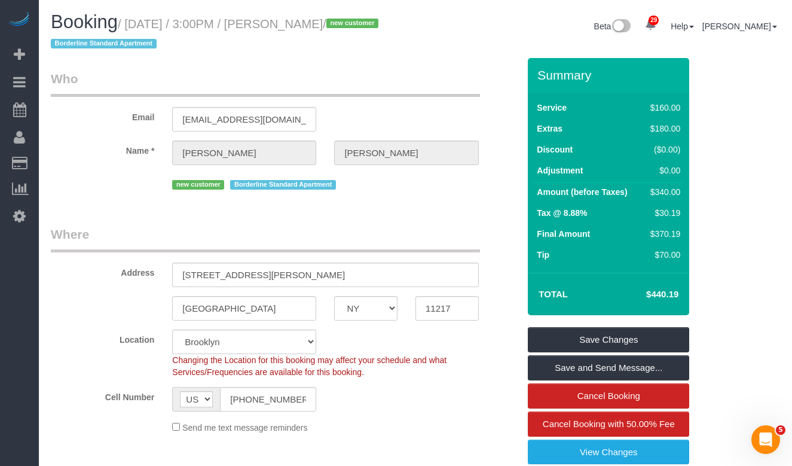
drag, startPoint x: 380, startPoint y: 22, endPoint x: 134, endPoint y: 17, distance: 245.8
click at [134, 17] on small "/ September 28, 2025 / 3:00PM / Lucy Leonard / new customer Borderline Standard…" at bounding box center [216, 33] width 331 height 33
copy small "September 28, 2025 / 3:00PM / Lucy Leonard"
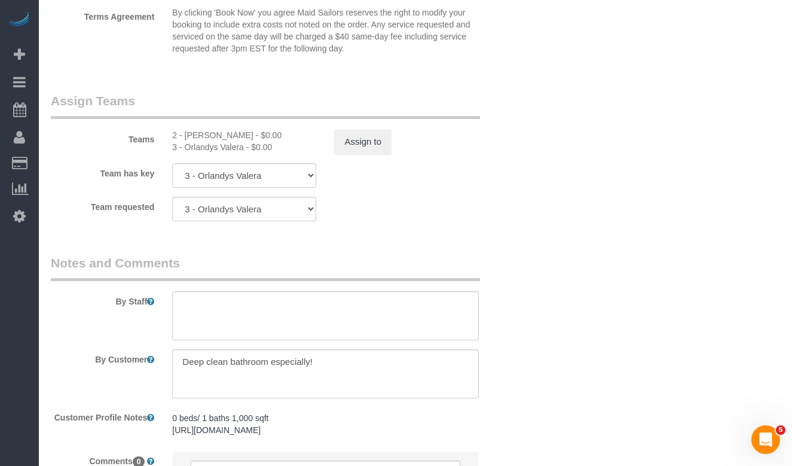
scroll to position [1539, 0]
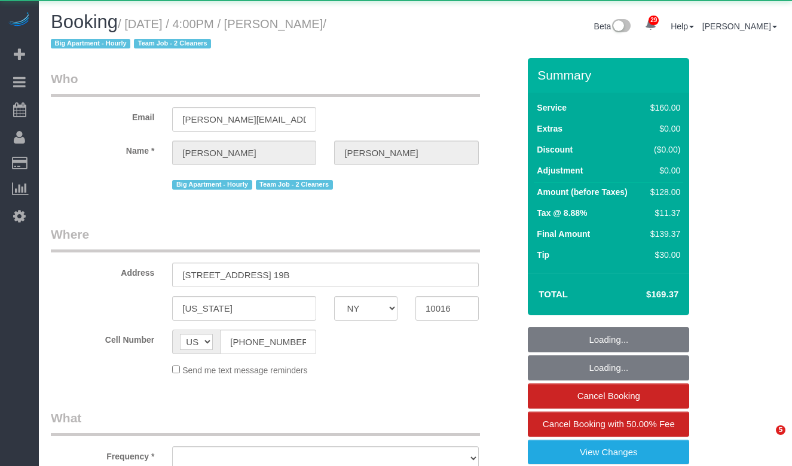
select select "NY"
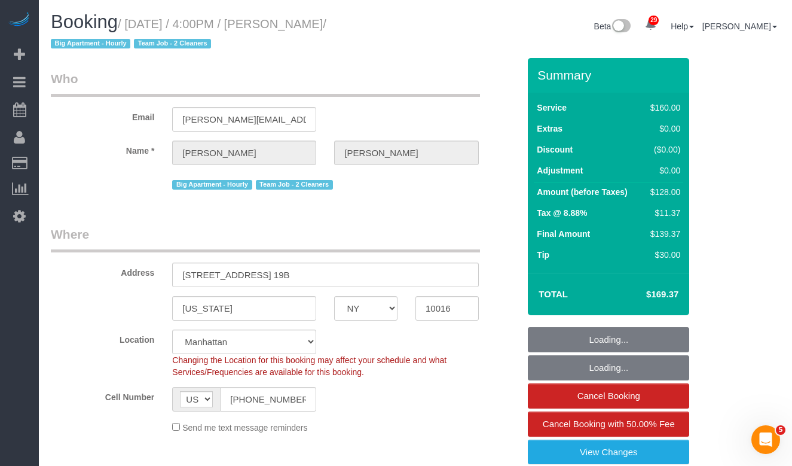
select select "object:1065"
select select "spot1"
select select "number:89"
select select "number:90"
select select "number:15"
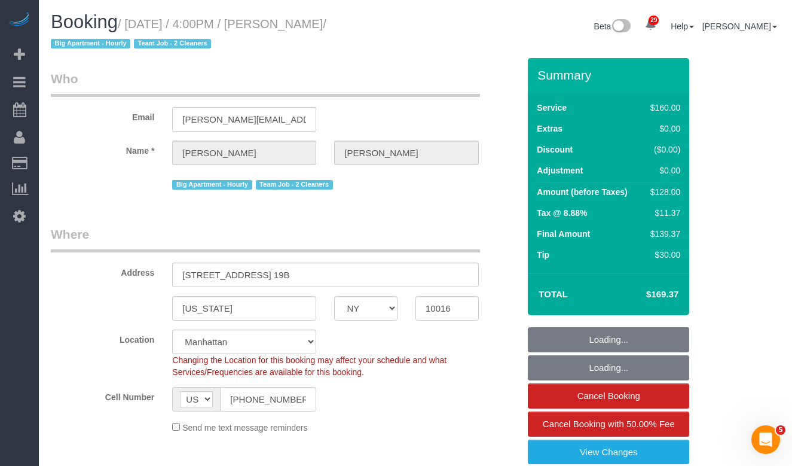
select select "number:5"
select select "string:stripe-pm_1QmmDe4VGloSiKo7qN6Zl7hg"
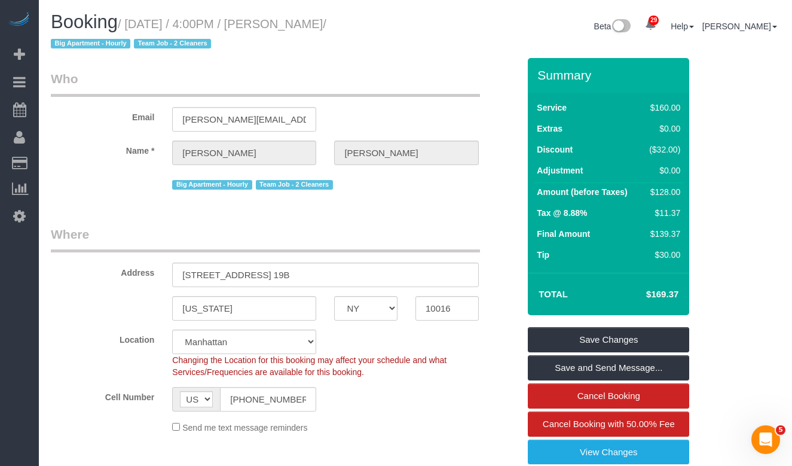
drag, startPoint x: 368, startPoint y: 23, endPoint x: 307, endPoint y: 29, distance: 61.8
drag, startPoint x: 265, startPoint y: 40, endPoint x: 319, endPoint y: 23, distance: 56.9
click at [269, 38] on h1 "Booking / September 28, 2025 / 4:00PM / Leigh Fisch / Big Apartment - Hourly Te…" at bounding box center [229, 32] width 356 height 41
drag, startPoint x: 373, startPoint y: 25, endPoint x: 308, endPoint y: 26, distance: 64.6
click at [308, 26] on small "/ September 28, 2025 / 4:00PM / Leigh Fisch / Big Apartment - Hourly Team Job -…" at bounding box center [189, 33] width 276 height 33
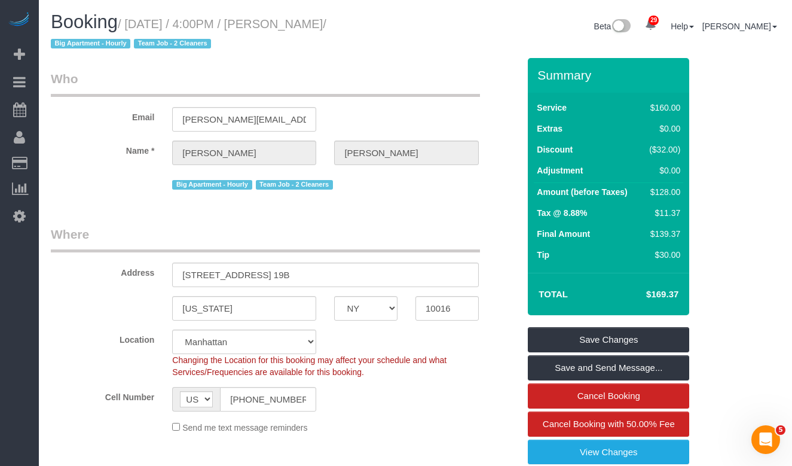
copy small "Leigh Fisch"
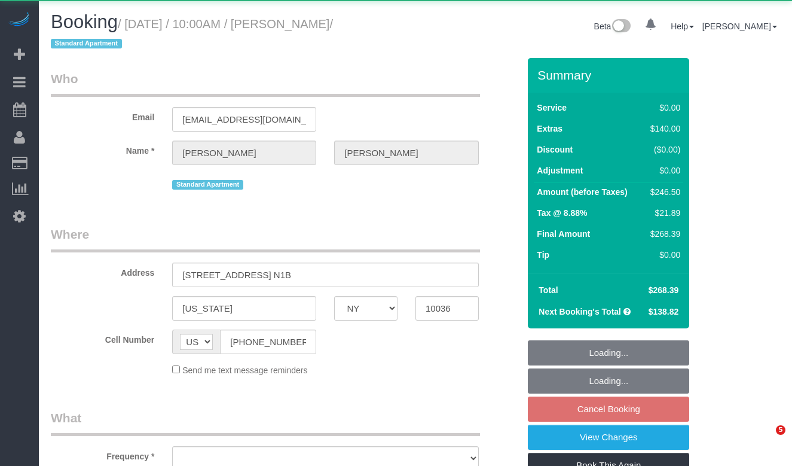
select select "NY"
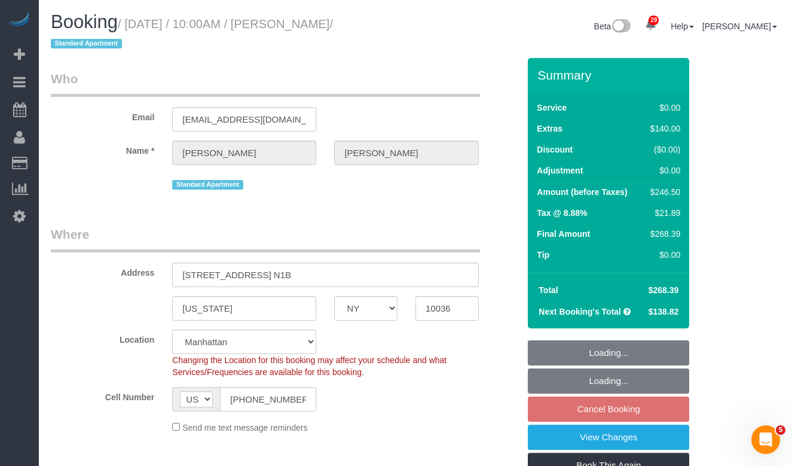
select select "object:1068"
select select "string:stripe-pm_1PUBUs4VGloSiKo7nc75Xg8n"
select select "number:58"
select select "number:77"
select select "number:15"
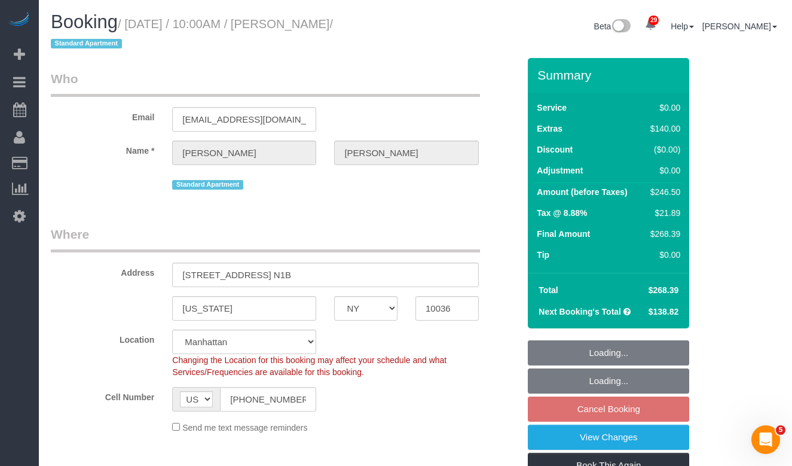
select select "number:6"
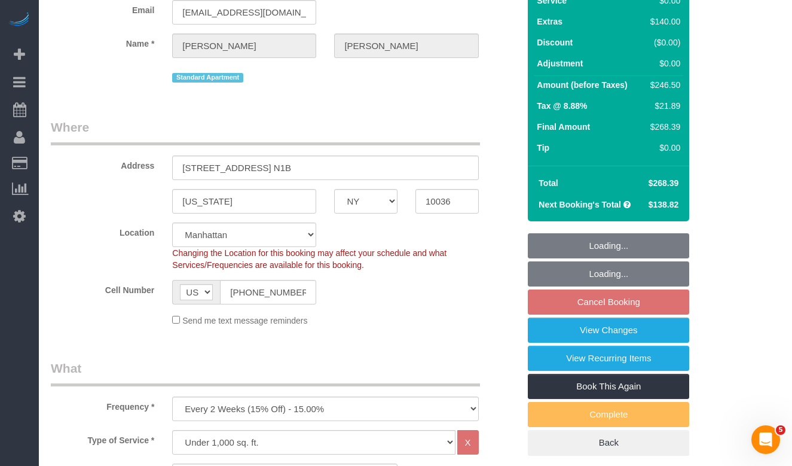
select select "spot3"
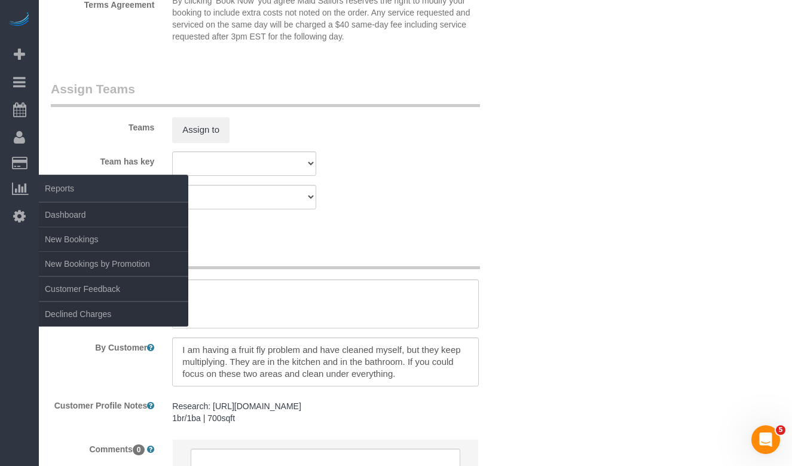
scroll to position [1528, 0]
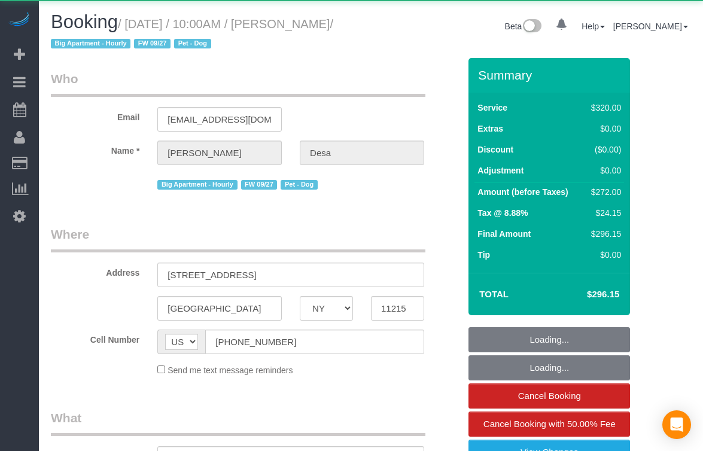
select select "NY"
select select "object:919"
select select "240"
select select "spot1"
select select "number:56"
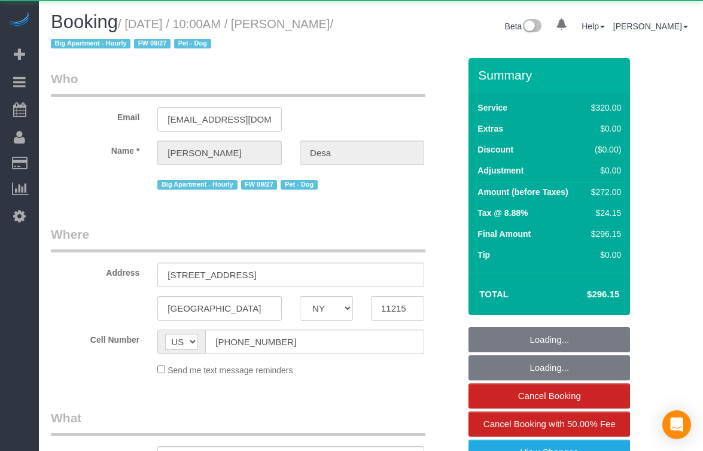
select select "number:74"
select select "number:13"
select select "number:5"
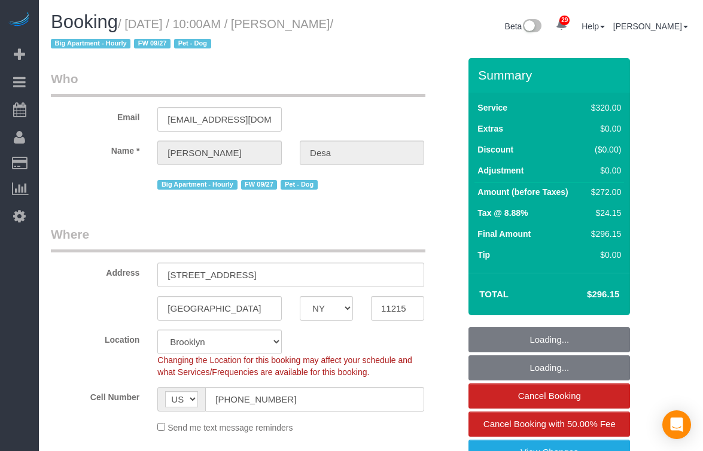
select select "string:stripe-pm_1Qsr1j4VGloSiKo7w2MwV4dS"
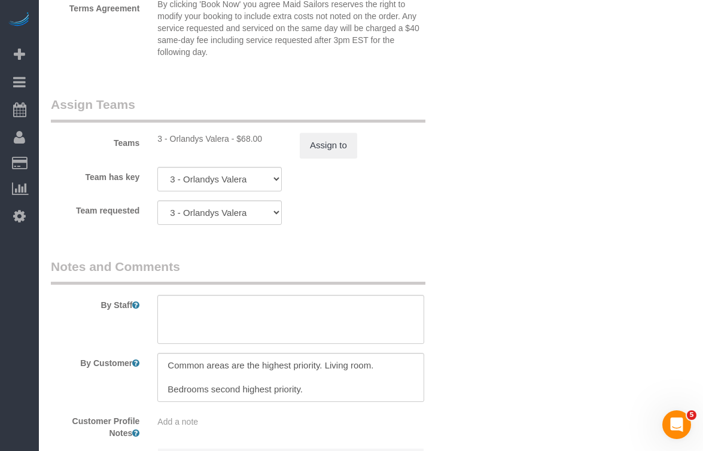
scroll to position [1331, 0]
drag, startPoint x: 227, startPoint y: 147, endPoint x: 227, endPoint y: 140, distance: 7.2
click at [227, 146] on div "Teams 3 - Orlandys Valera - $68.00 Assign to" at bounding box center [255, 125] width 426 height 62
drag, startPoint x: 227, startPoint y: 138, endPoint x: 172, endPoint y: 138, distance: 55.6
click at [172, 138] on div "3 - Orlandys Valera - $68.00" at bounding box center [219, 138] width 124 height 12
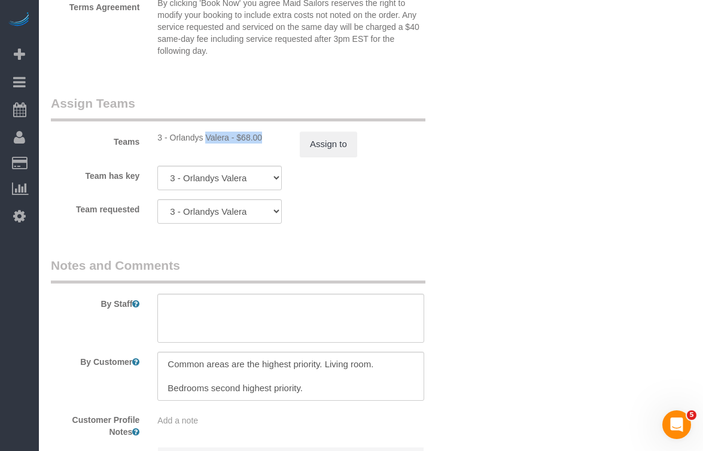
copy div "Orlandys Valera"
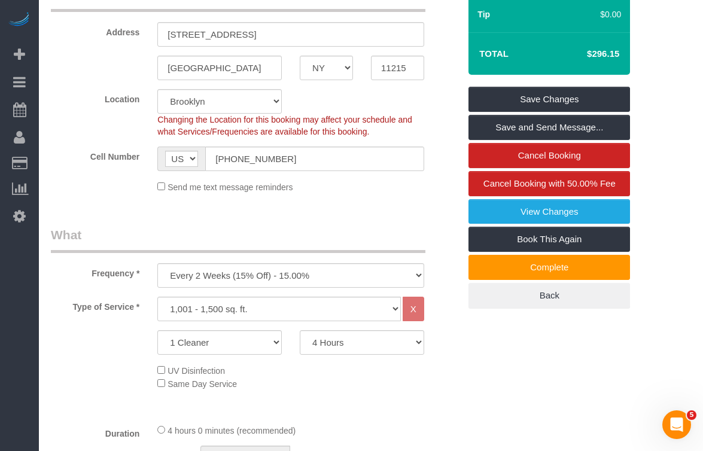
scroll to position [0, 0]
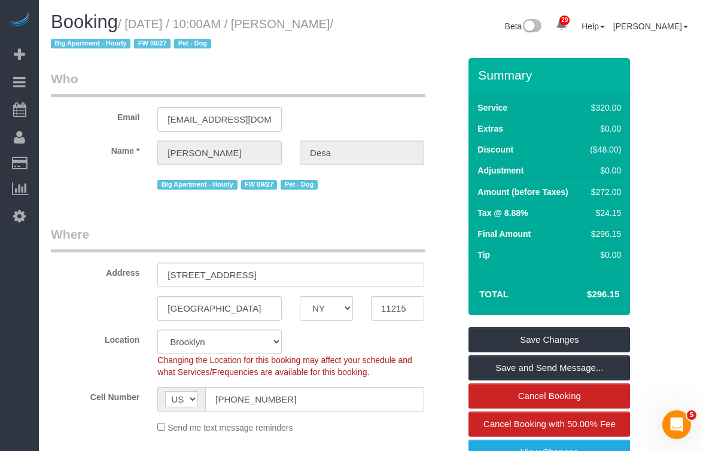
drag, startPoint x: 78, startPoint y: 42, endPoint x: 555, endPoint y: 120, distance: 483.5
click at [131, 25] on small "/ September 28, 2025 / 10:00AM / Michael Desa / Big Apartment - Hourly FW 09/27…" at bounding box center [192, 33] width 282 height 33
copy small "September 28, 2025 / 10:00AM / Michael Desa"
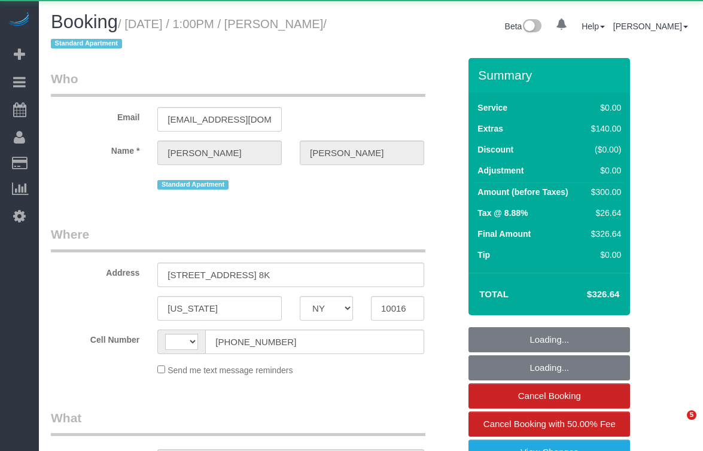
select select "NY"
select select "string:[GEOGRAPHIC_DATA]"
select select "object:1074"
select select "1"
select select "number:89"
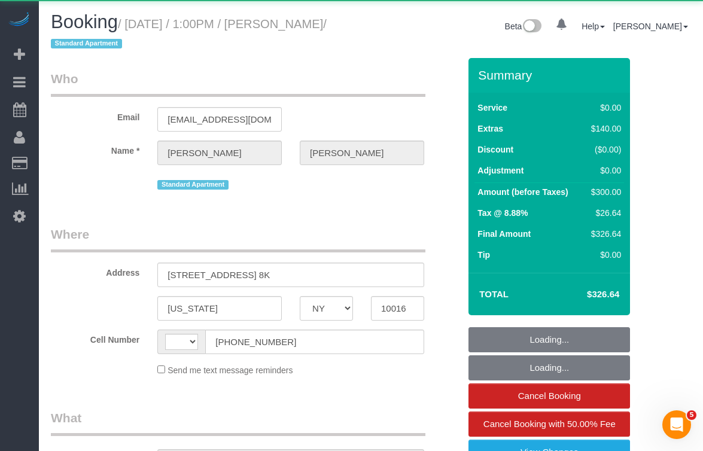
select select "number:73"
select select "number:15"
select select "number:6"
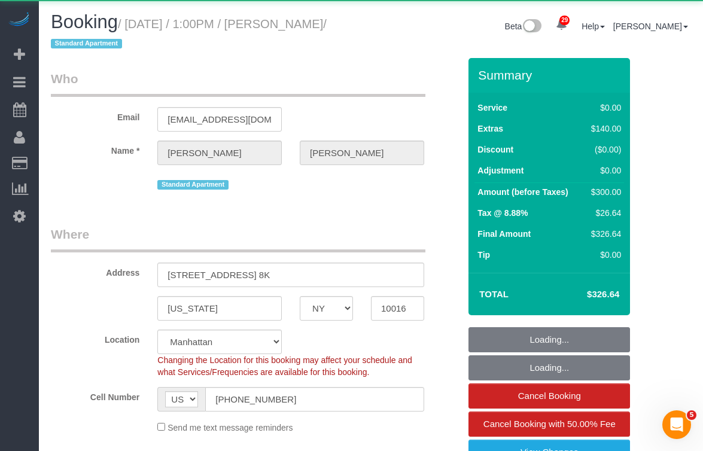
select select "string:stripe-pm_1SAu2Y4VGloSiKo73BCX13uq"
select select "spot1"
select select "1"
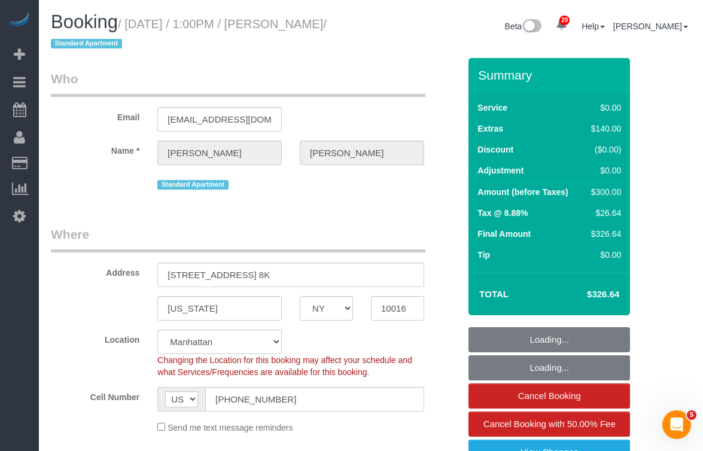
select select "object:1539"
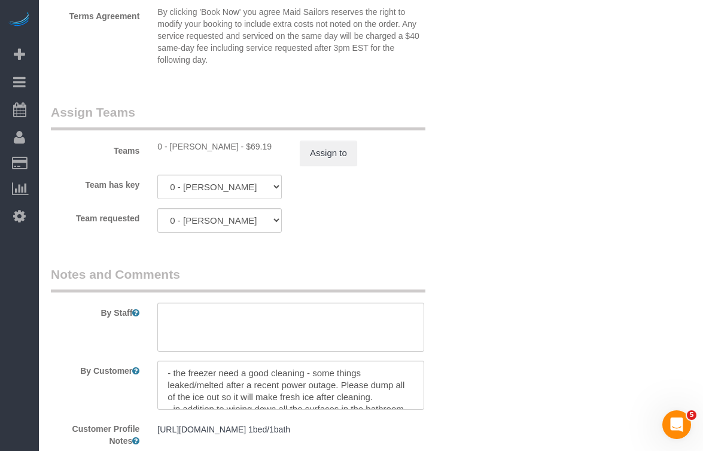
scroll to position [1563, 0]
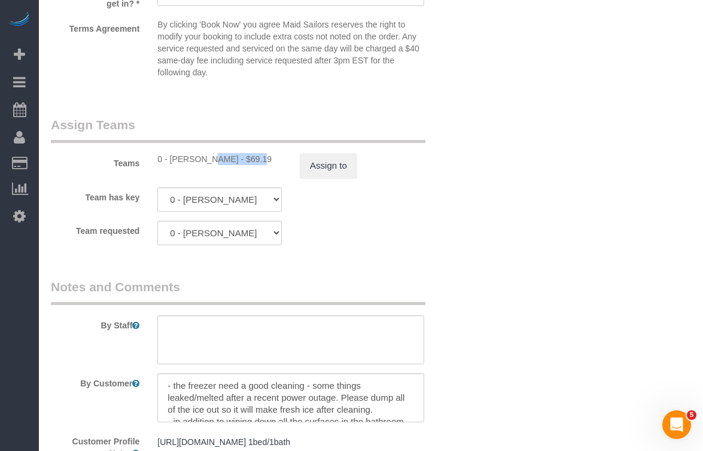
drag, startPoint x: 221, startPoint y: 159, endPoint x: 172, endPoint y: 160, distance: 49.0
click at [172, 160] on div "0 - Emily Desena - $69.19" at bounding box center [219, 159] width 124 height 12
copy div "Emily Desena"
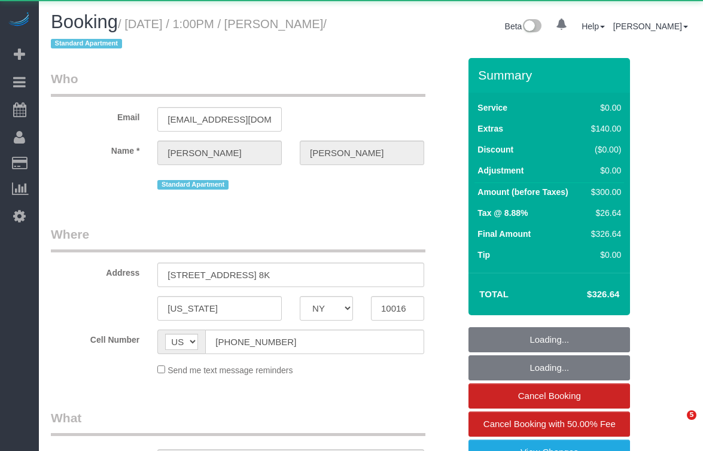
select select "NY"
select select "1"
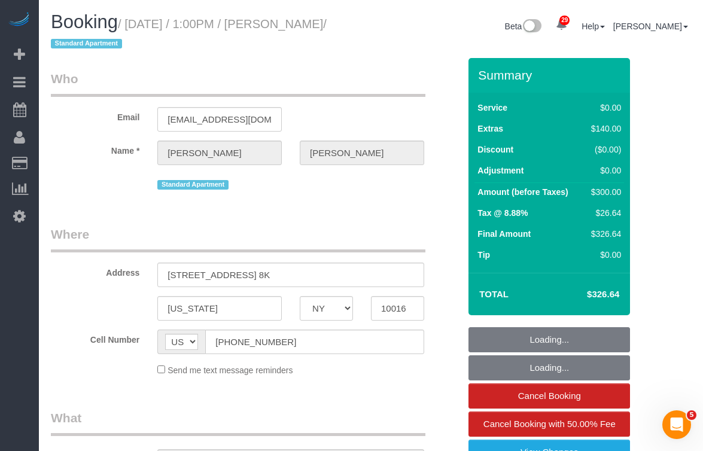
select select "object:927"
select select "string:stripe-pm_1SAu2Y4VGloSiKo73BCX13uq"
select select "spot1"
select select "number:89"
select select "number:73"
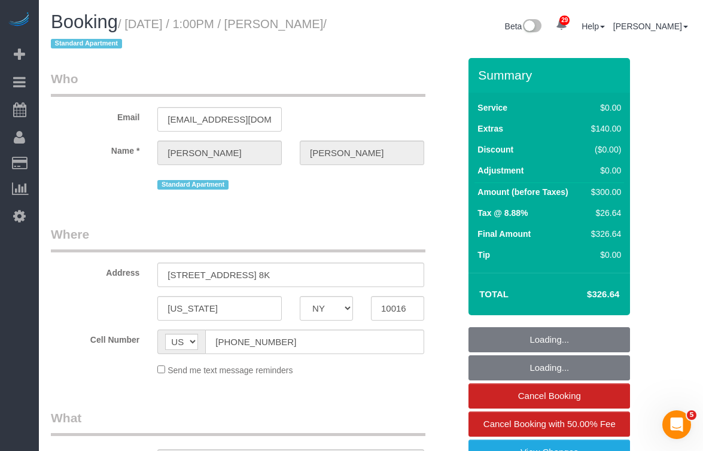
select select "number:15"
select select "number:6"
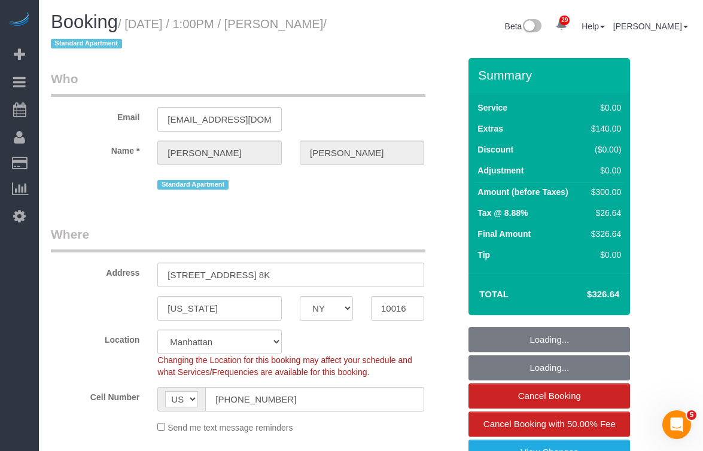
select select "object:1503"
select select "1"
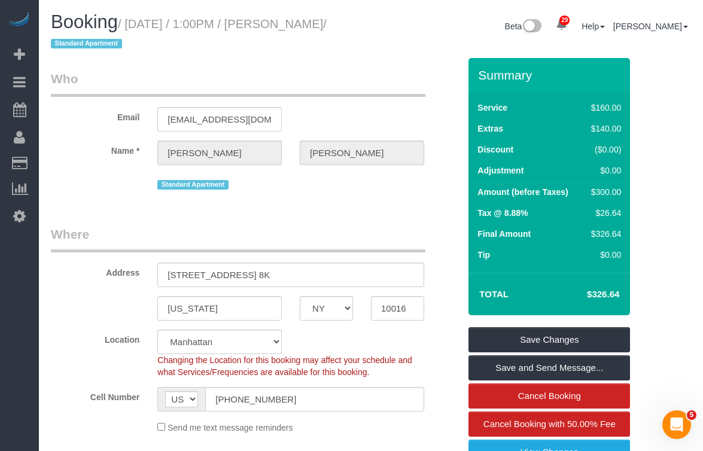
drag, startPoint x: 137, startPoint y: 23, endPoint x: 261, endPoint y: 63, distance: 130.1
click at [96, 42] on small "/ [DATE] / 1:00PM / [PERSON_NAME] / Standard Apartment" at bounding box center [189, 33] width 276 height 33
copy small "[DATE] / 1:00PM / [PERSON_NAME] /"
